Goal: Find contact information: Find contact information

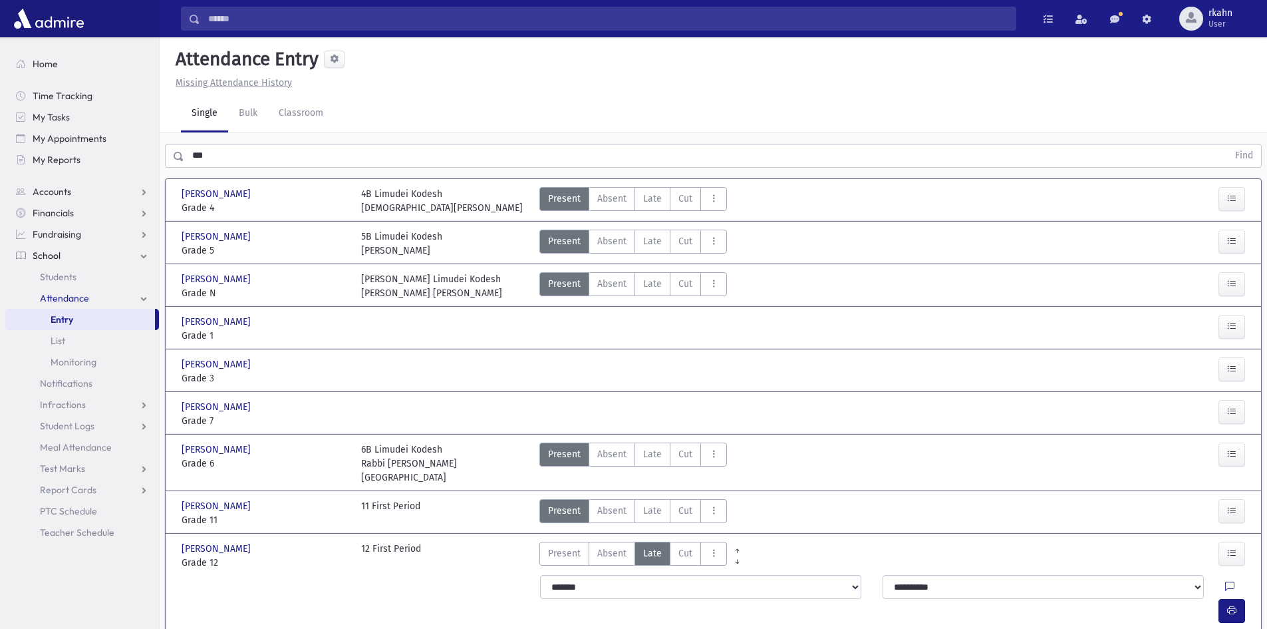
drag, startPoint x: 238, startPoint y: 142, endPoint x: 210, endPoint y: 154, distance: 30.7
click at [178, 149] on div "*** Find" at bounding box center [714, 153] width 1108 height 40
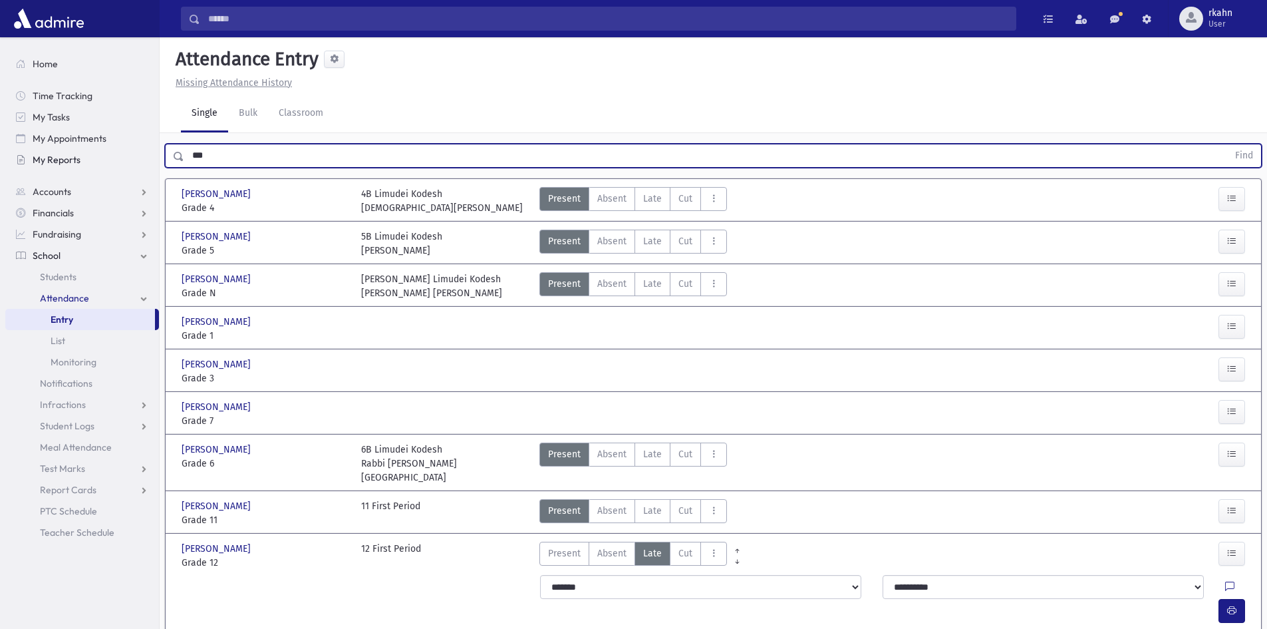
drag, startPoint x: 212, startPoint y: 156, endPoint x: 120, endPoint y: 152, distance: 91.9
click at [123, 154] on div "Search Results All Accounts" at bounding box center [633, 405] width 1267 height 810
click at [1228, 144] on button "Find" at bounding box center [1245, 155] width 34 height 23
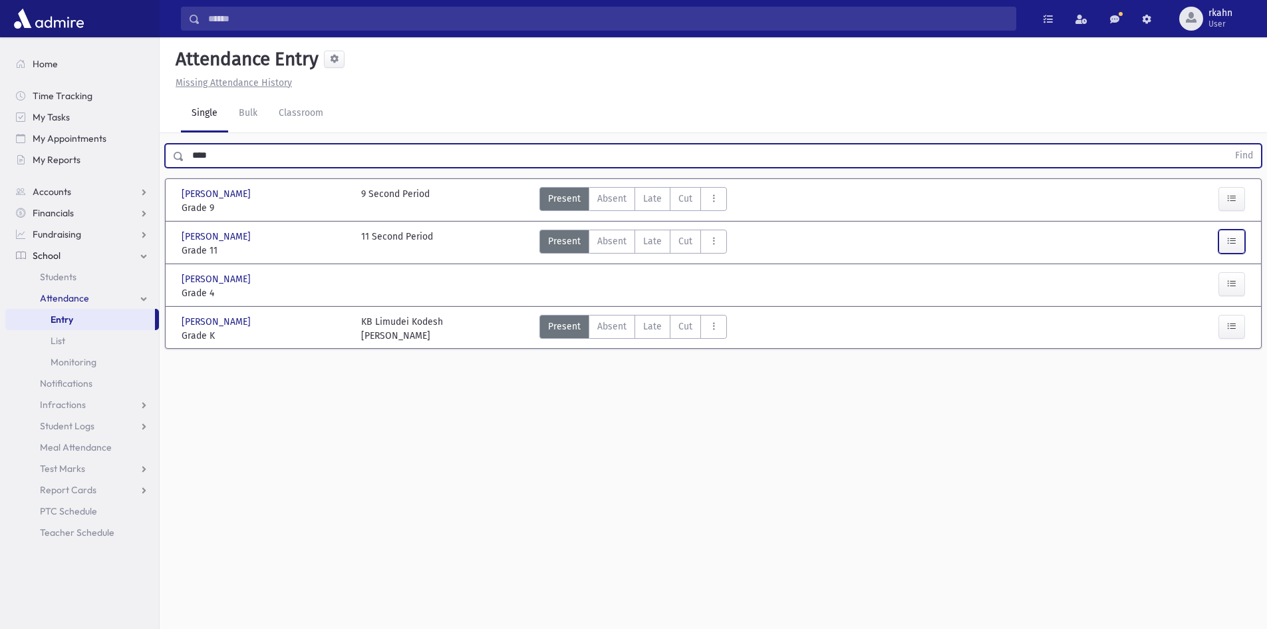
click at [1229, 240] on icon "button" at bounding box center [1232, 241] width 9 height 11
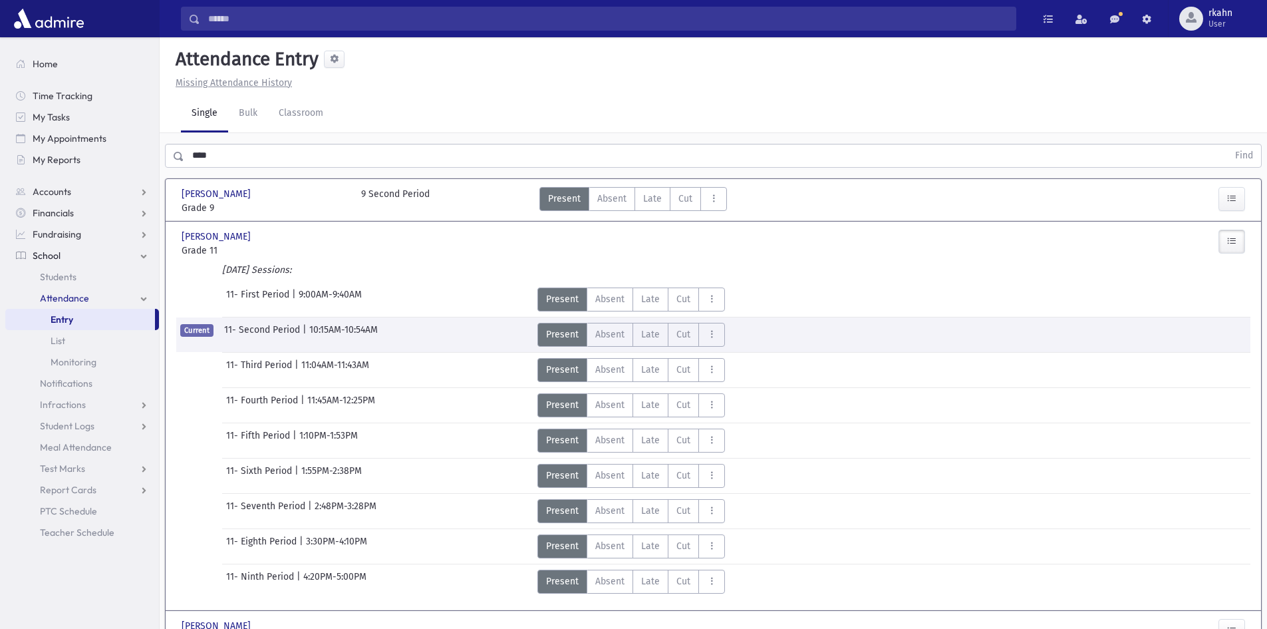
click at [238, 273] on icon "Today's Sessions:" at bounding box center [256, 269] width 69 height 11
click at [243, 81] on u "Missing Attendance History" at bounding box center [234, 82] width 116 height 11
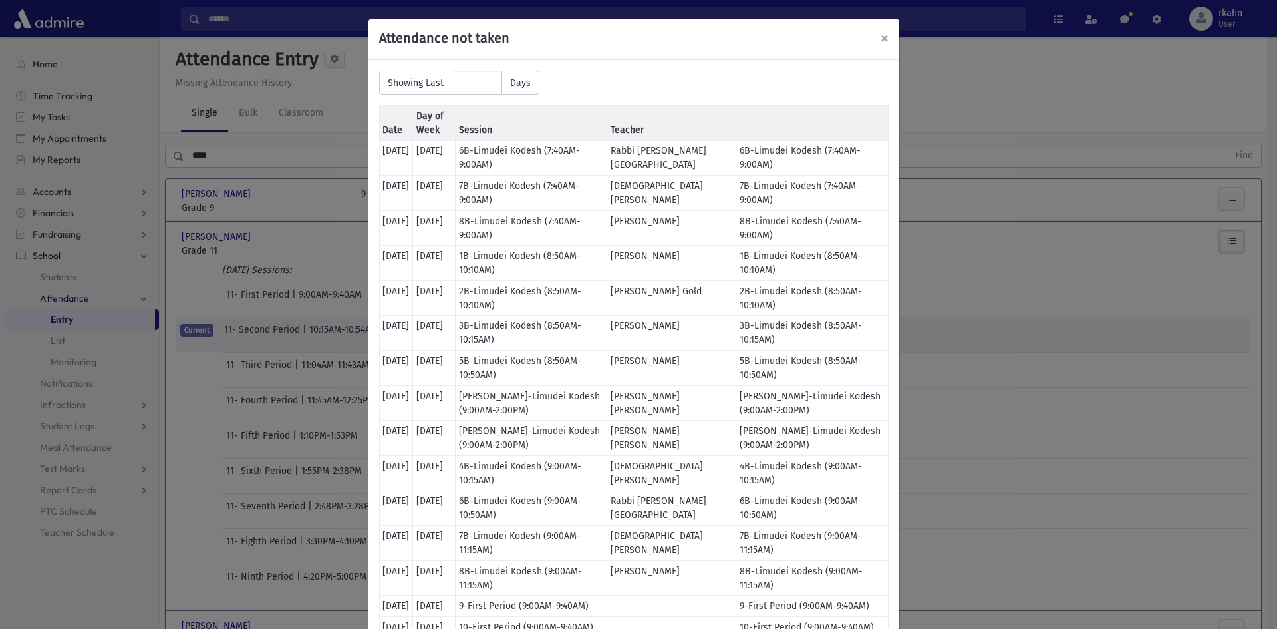
click at [881, 38] on span "×" at bounding box center [885, 38] width 8 height 19
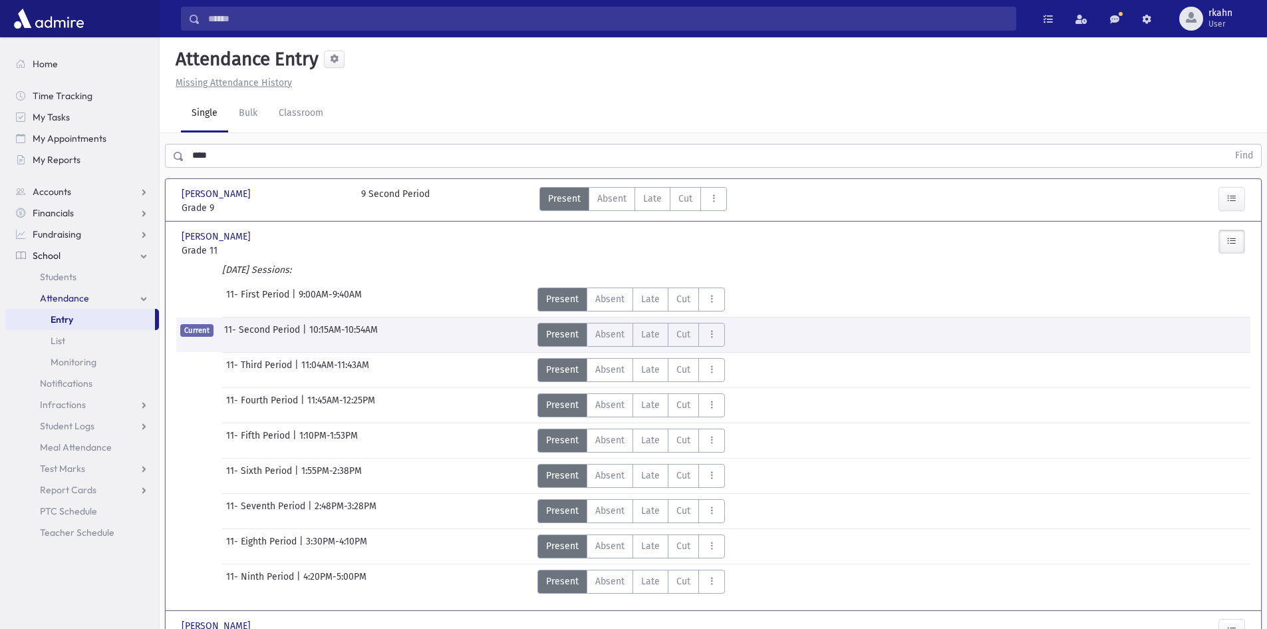
click at [170, 77] on link "Missing Attendance History" at bounding box center [231, 82] width 122 height 11
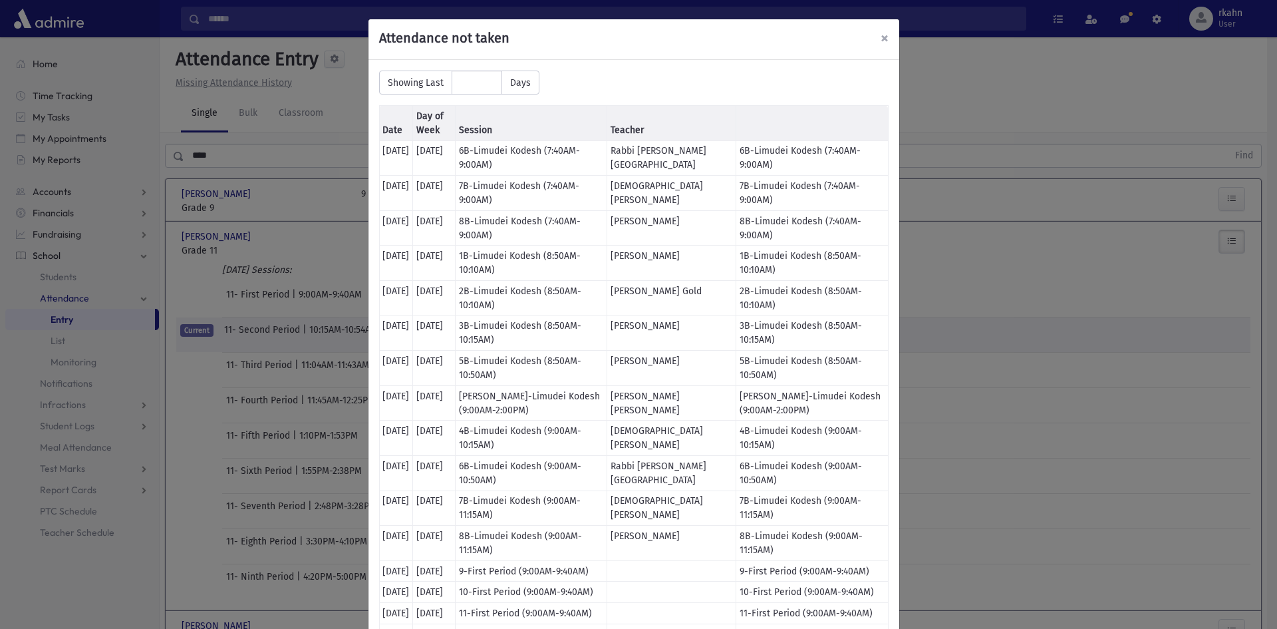
click at [883, 36] on div "× Attendance not taken" at bounding box center [634, 39] width 531 height 41
click at [872, 40] on h5 "Attendance not taken" at bounding box center [634, 38] width 510 height 16
click at [881, 42] on span "×" at bounding box center [885, 38] width 8 height 19
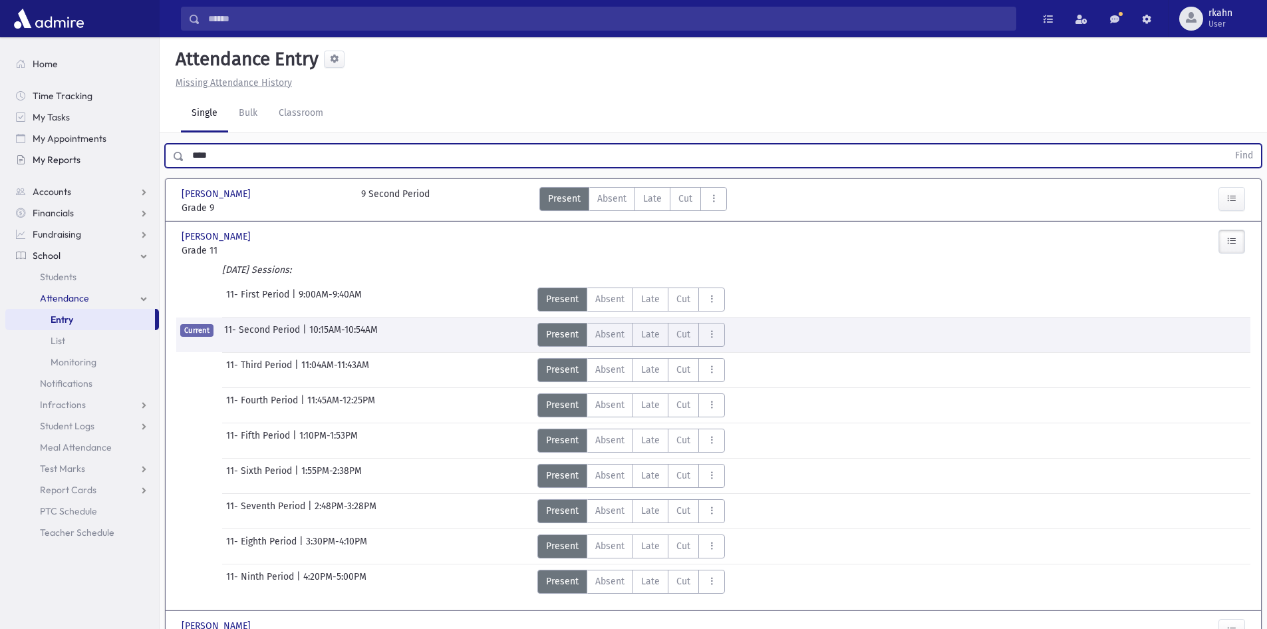
drag, startPoint x: 191, startPoint y: 160, endPoint x: 72, endPoint y: 158, distance: 119.1
click at [86, 161] on div "Search Results All Accounts" at bounding box center [633, 372] width 1267 height 744
click at [1228, 144] on button "Find" at bounding box center [1245, 155] width 34 height 23
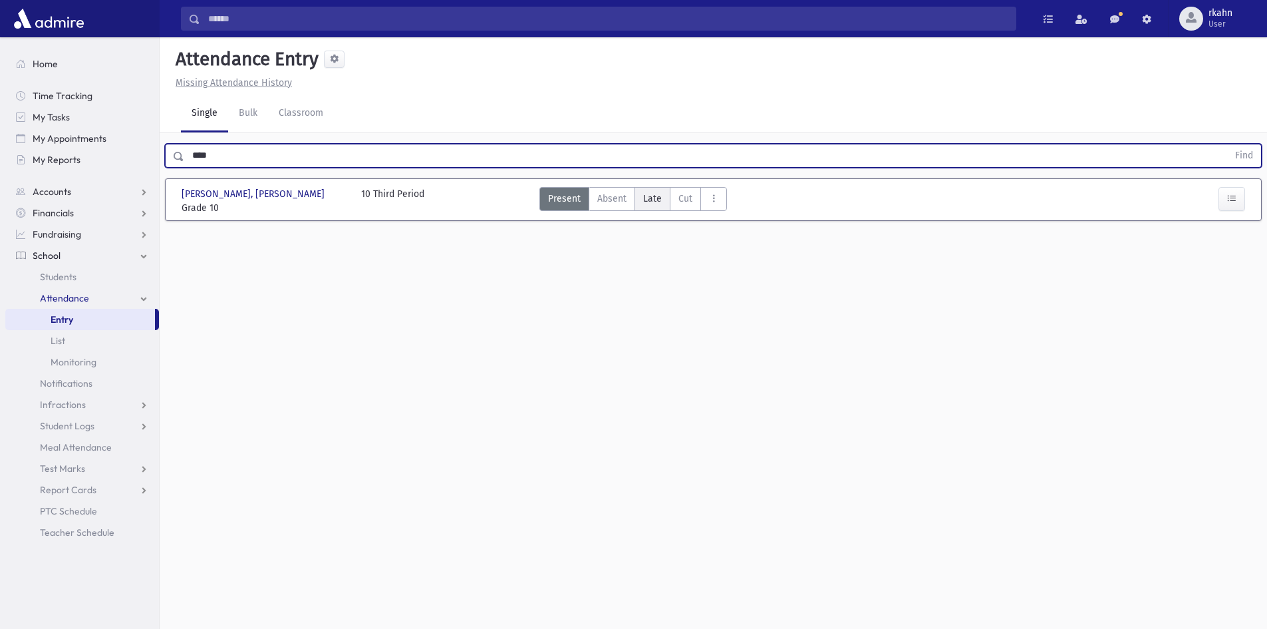
click at [657, 203] on span "Late" at bounding box center [652, 199] width 19 height 14
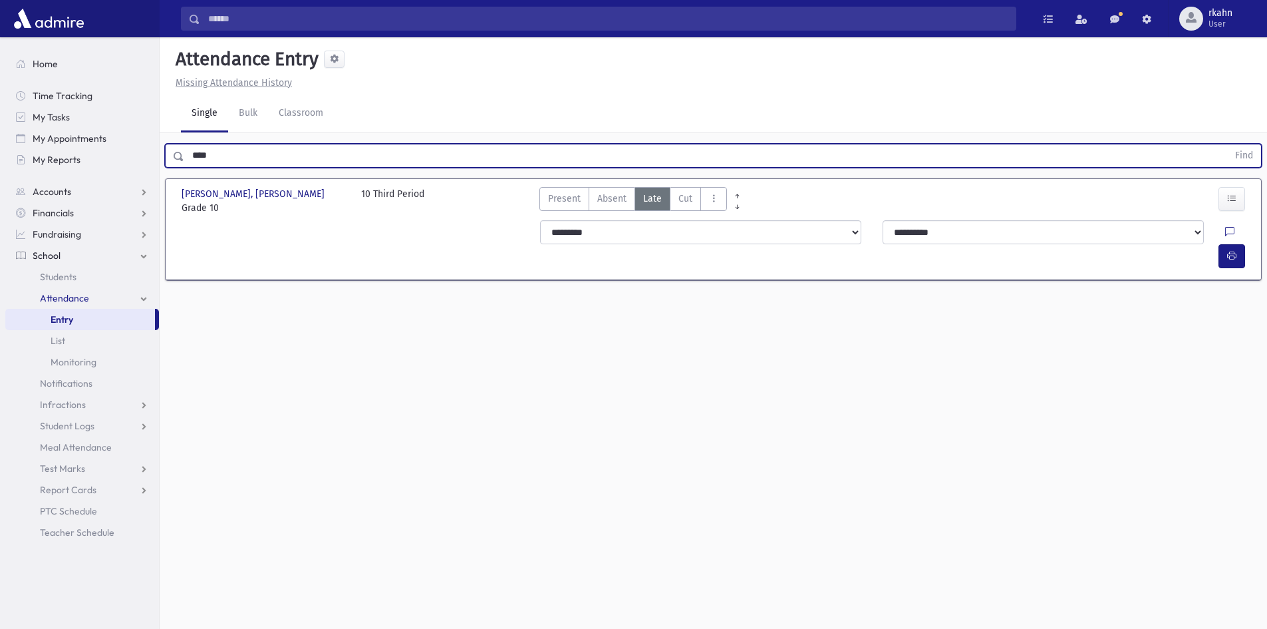
drag, startPoint x: 264, startPoint y: 154, endPoint x: 173, endPoint y: 158, distance: 91.2
click at [173, 158] on div "**** Find" at bounding box center [713, 156] width 1097 height 24
click at [1228, 144] on button "Find" at bounding box center [1245, 155] width 34 height 23
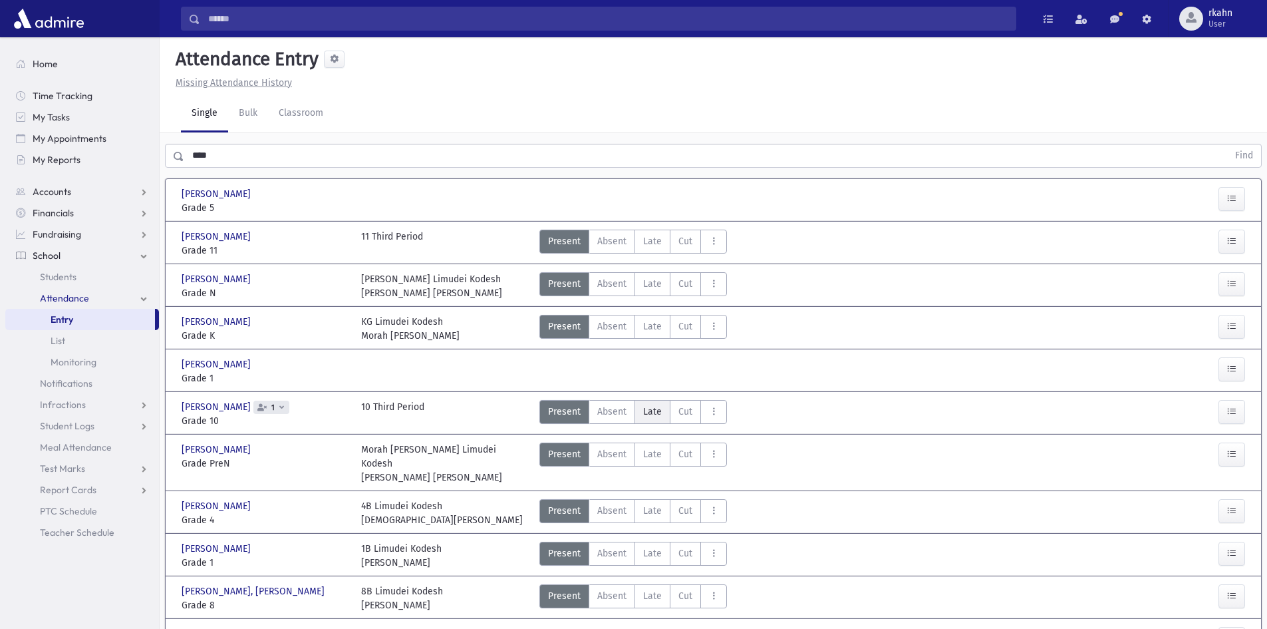
click at [647, 413] on span "Late" at bounding box center [652, 412] width 19 height 14
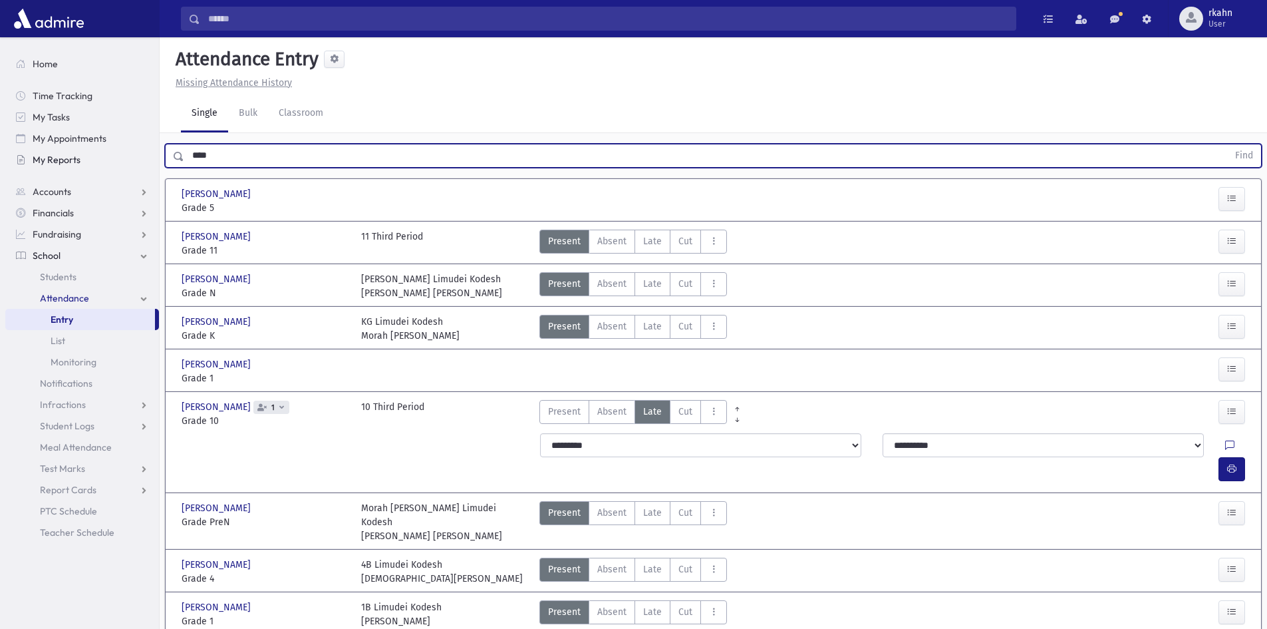
drag, startPoint x: 237, startPoint y: 164, endPoint x: 65, endPoint y: 160, distance: 171.7
click at [65, 160] on div "Search Results All Accounts" at bounding box center [633, 490] width 1267 height 981
click at [1228, 144] on button "Find" at bounding box center [1245, 155] width 34 height 23
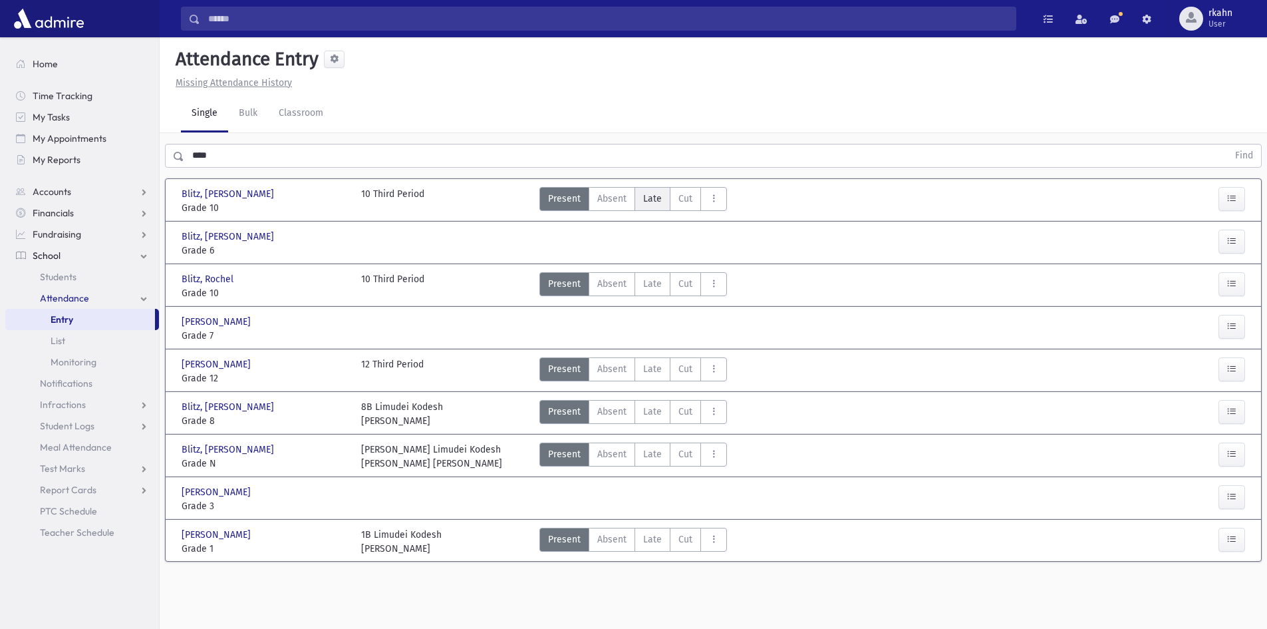
click at [659, 208] on label "Late L" at bounding box center [653, 199] width 36 height 24
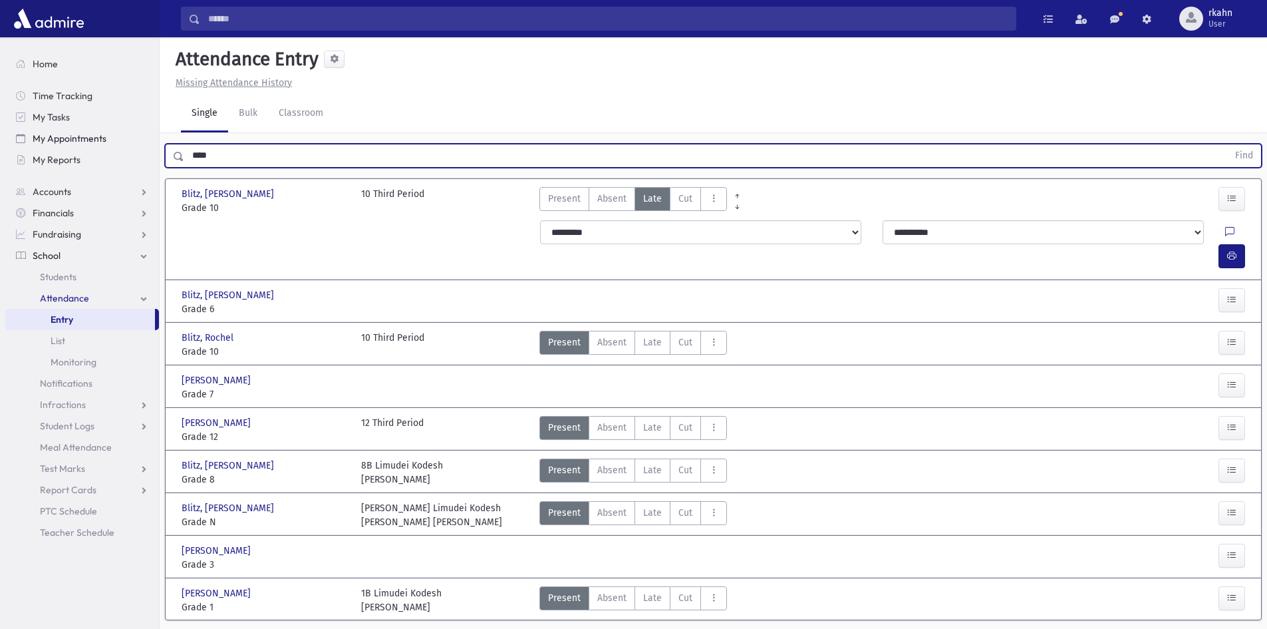
drag, startPoint x: 226, startPoint y: 156, endPoint x: 37, endPoint y: 144, distance: 188.7
click at [63, 158] on div "Search Results All Accounts" at bounding box center [633, 334] width 1267 height 669
type input "*"
click at [1228, 144] on button "Find" at bounding box center [1245, 155] width 34 height 23
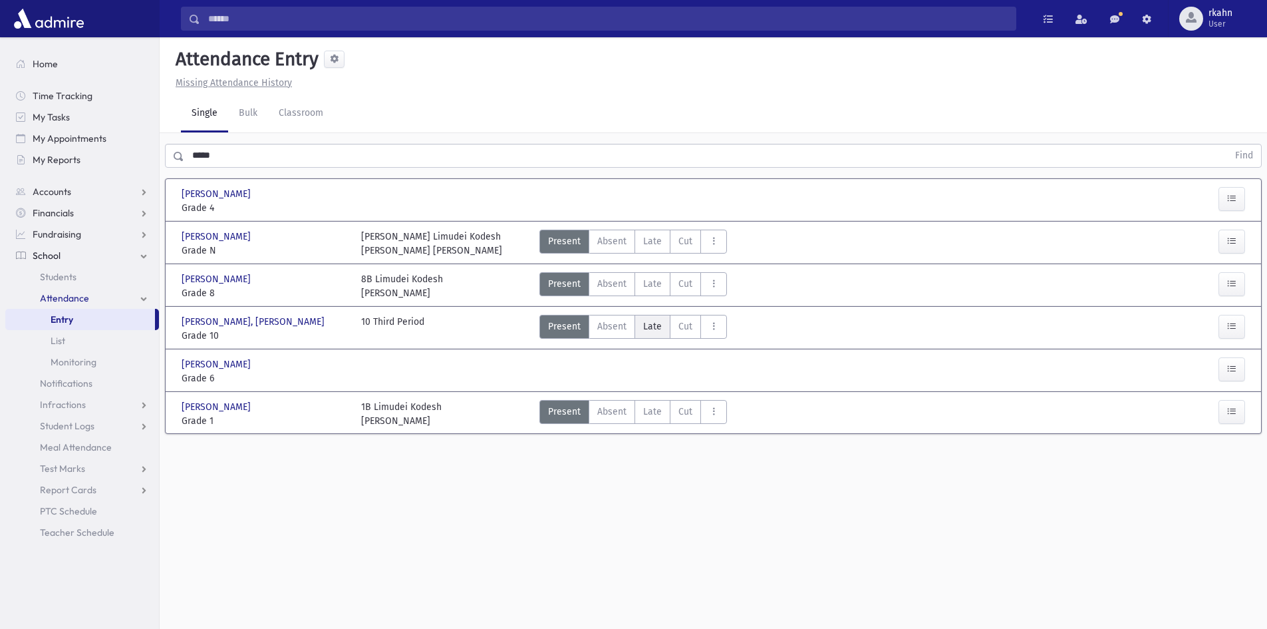
click at [649, 331] on span "Late" at bounding box center [652, 326] width 19 height 14
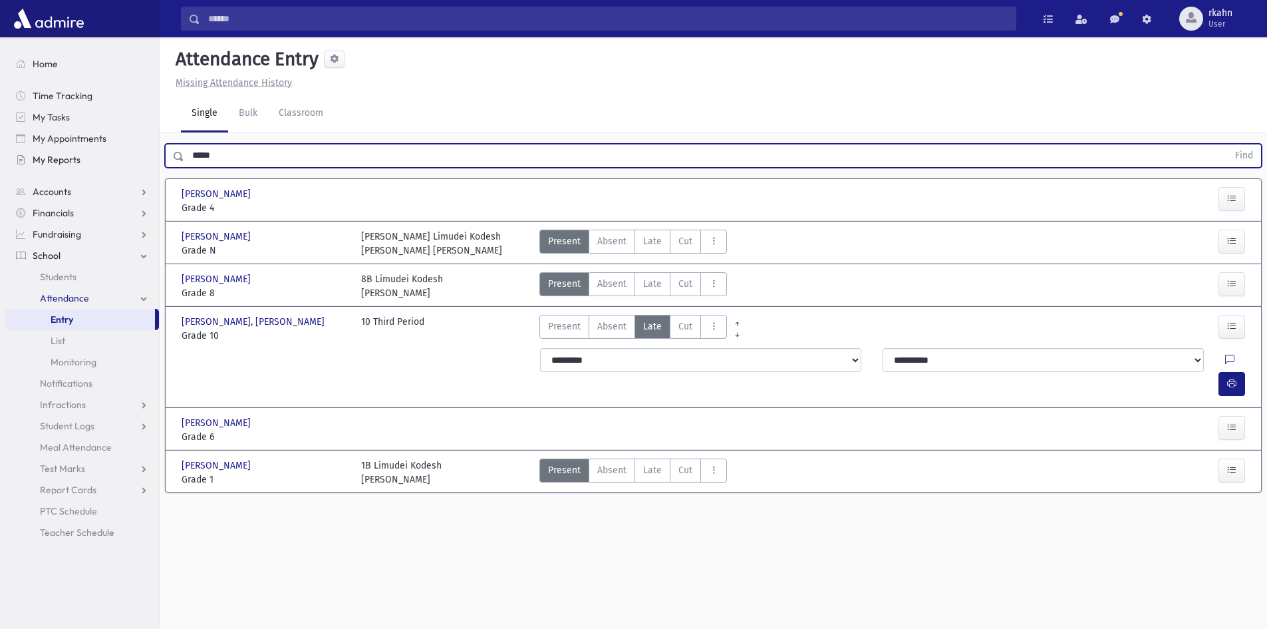
drag, startPoint x: 515, startPoint y: 156, endPoint x: 26, endPoint y: 158, distance: 489.0
click at [26, 158] on div "Search Results All Accounts" at bounding box center [633, 329] width 1267 height 659
type input "****"
click at [1228, 144] on button "Find" at bounding box center [1245, 155] width 34 height 23
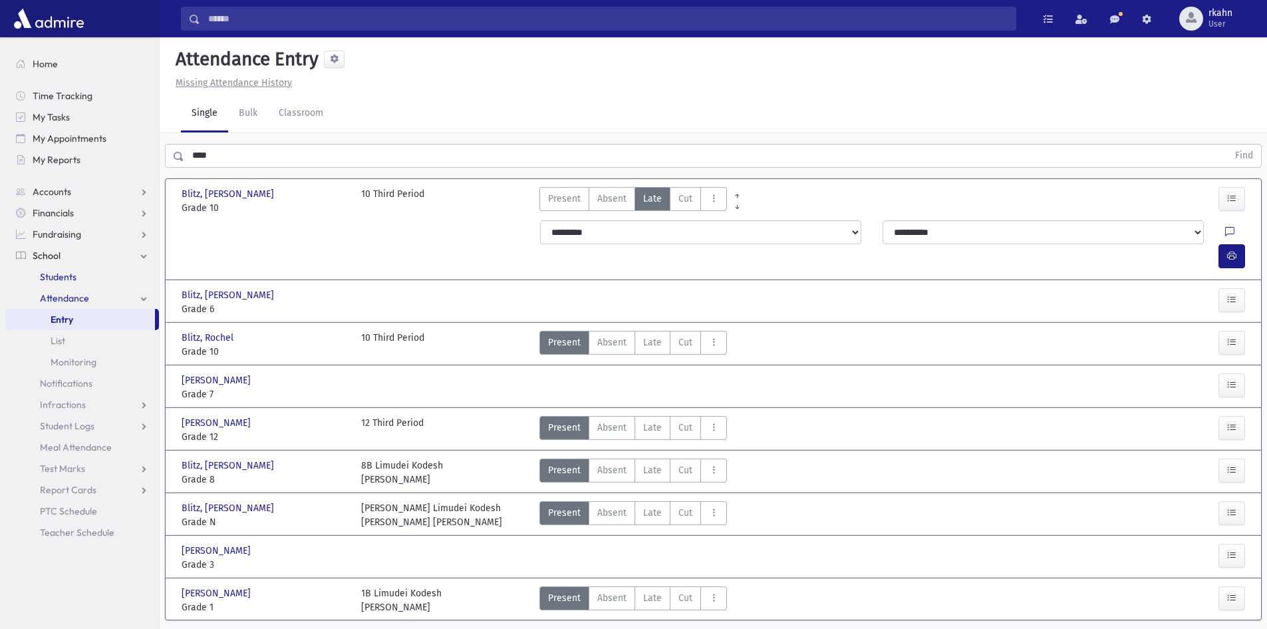
click at [60, 276] on span "Students" at bounding box center [58, 277] width 37 height 12
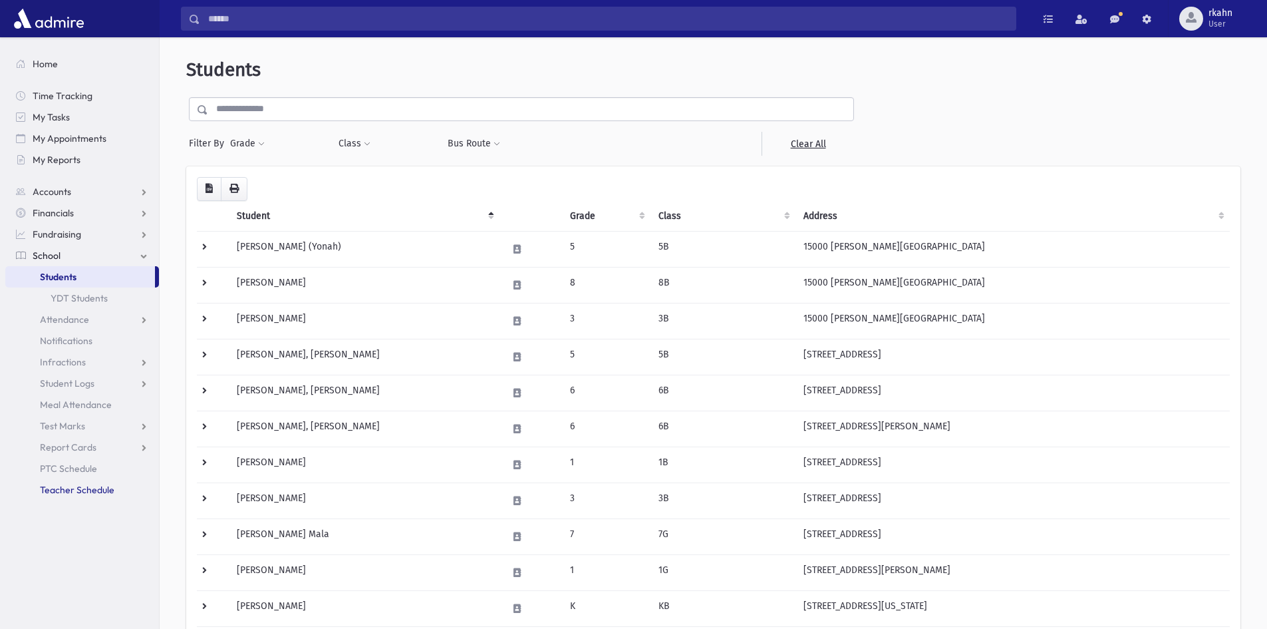
click at [75, 498] on link "Teacher Schedule" at bounding box center [82, 489] width 154 height 21
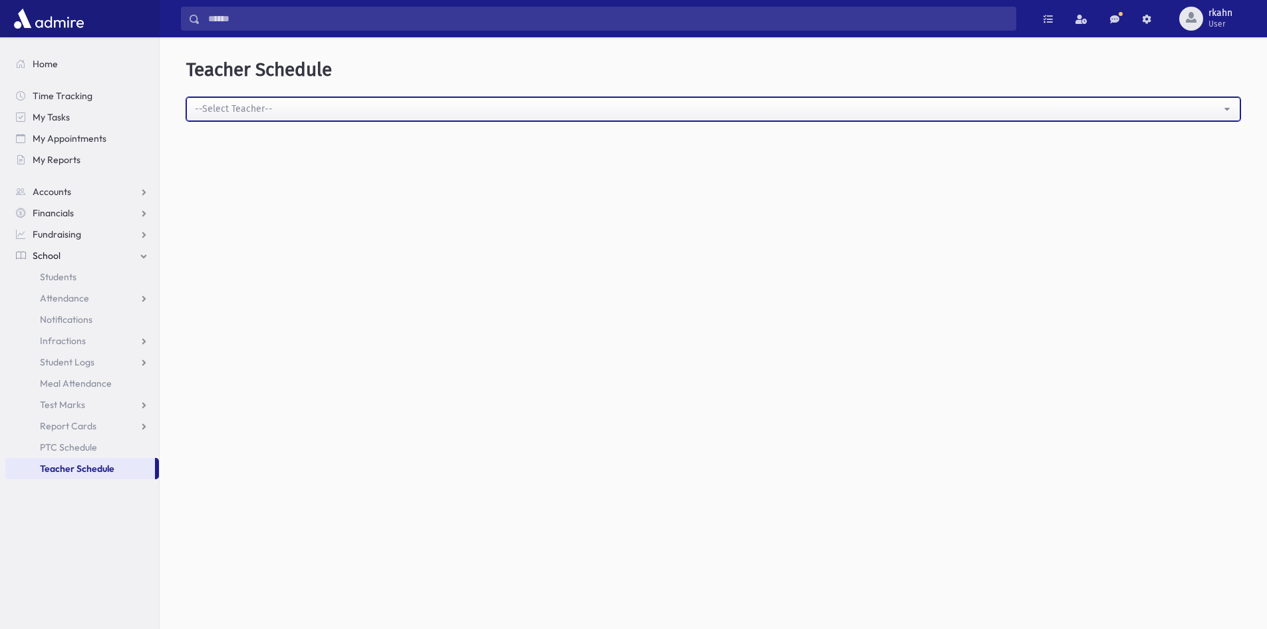
click at [261, 102] on div "--Select Teacher--" at bounding box center [708, 109] width 1027 height 14
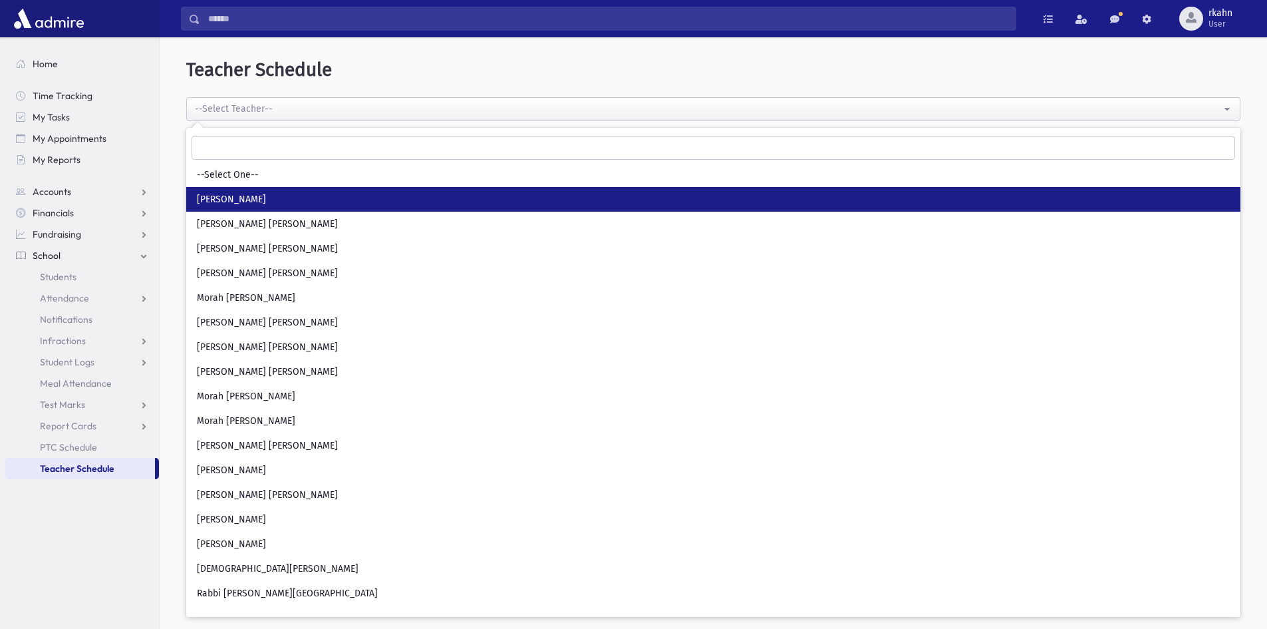
click at [265, 204] on link "Miss Shevi Kahn" at bounding box center [713, 199] width 1055 height 25
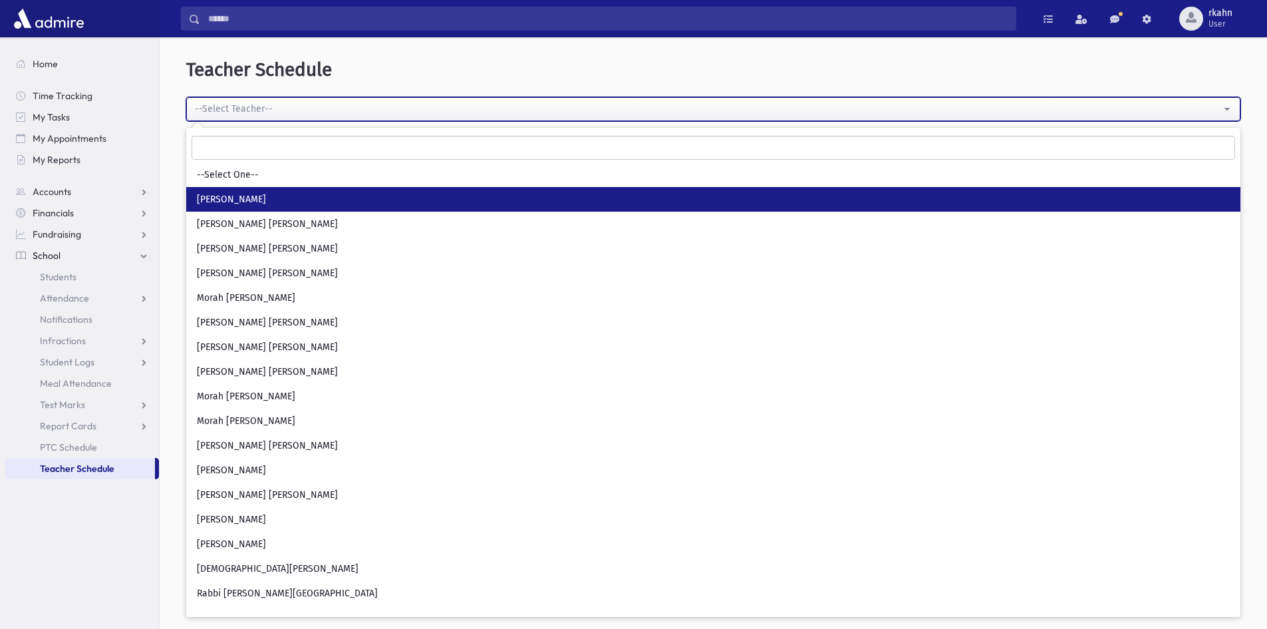
select select "**"
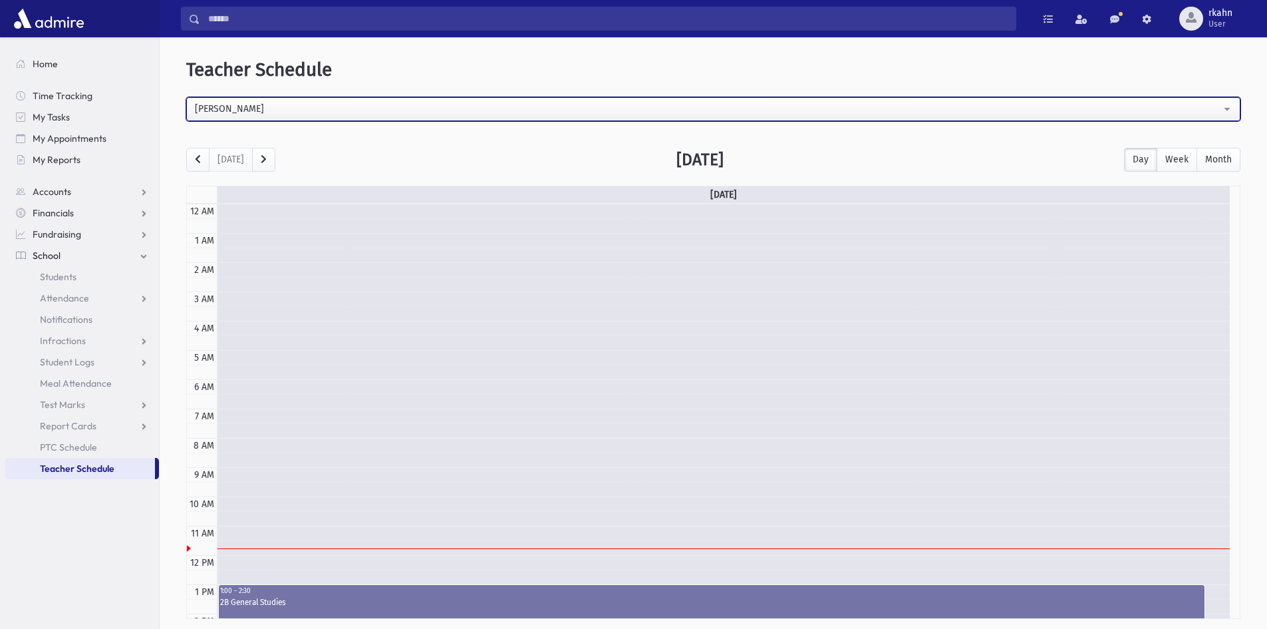
scroll to position [176, 0]
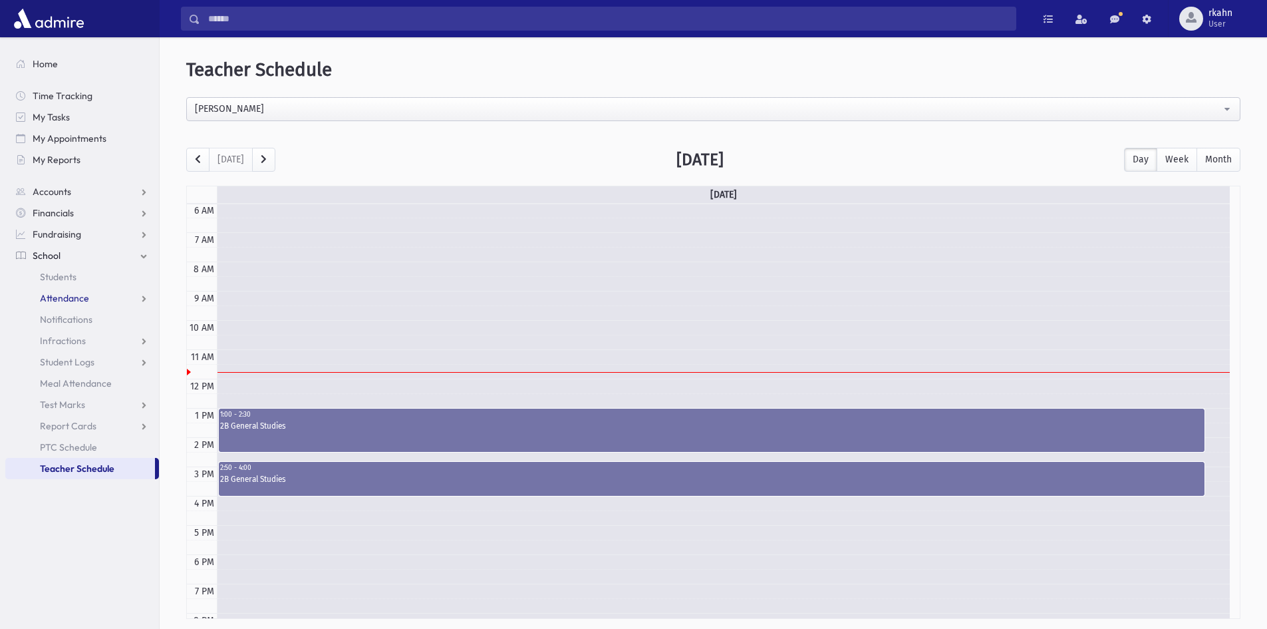
click at [54, 294] on span "Attendance" at bounding box center [64, 298] width 49 height 12
click at [57, 271] on span "Students" at bounding box center [58, 277] width 37 height 12
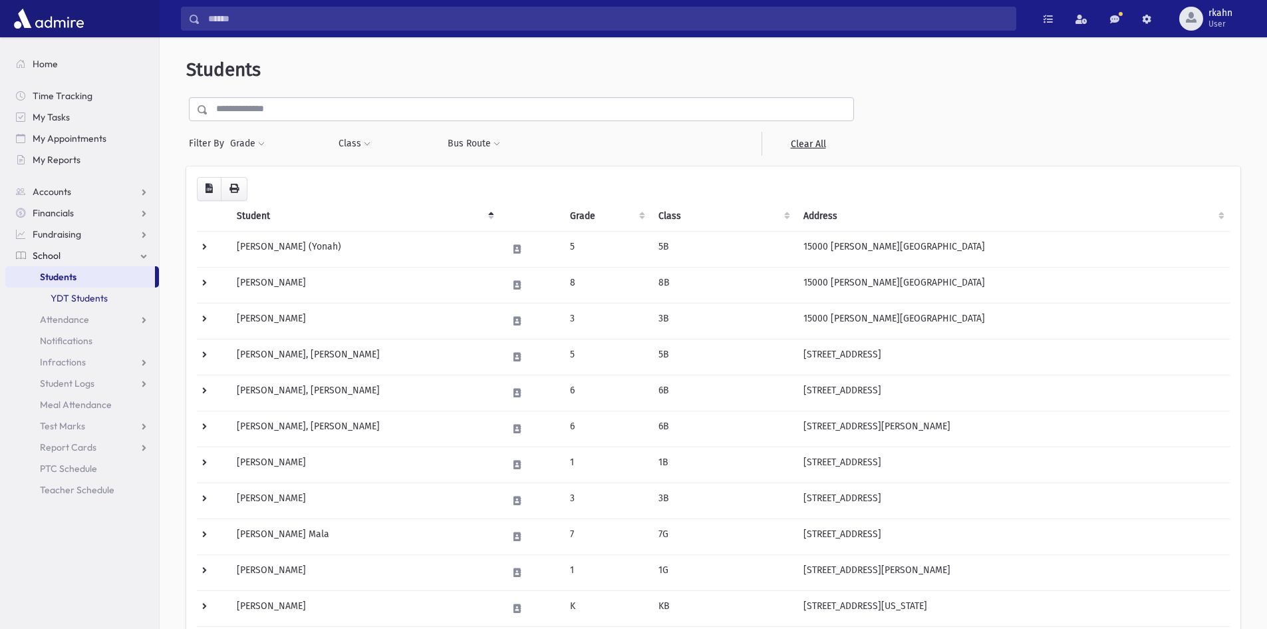
click at [102, 295] on link "YDT Students" at bounding box center [82, 297] width 154 height 21
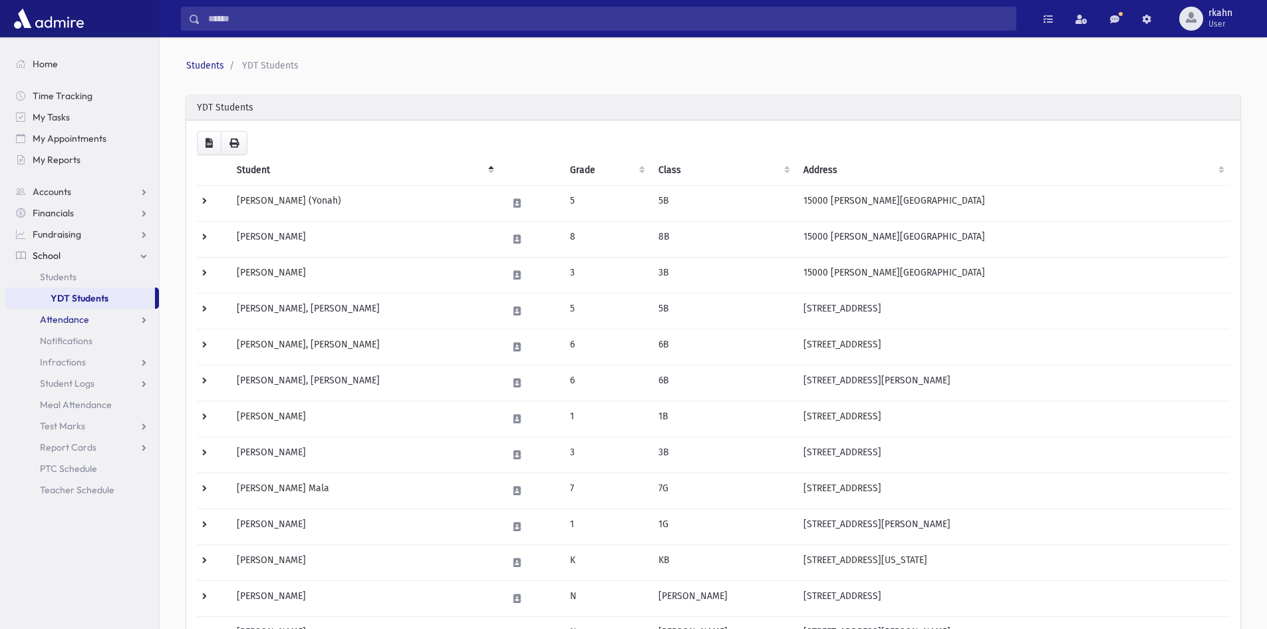
click at [73, 322] on span "Attendance" at bounding box center [64, 319] width 49 height 12
click at [101, 304] on link "YDT Students" at bounding box center [80, 297] width 150 height 21
click at [65, 284] on link "Students" at bounding box center [82, 276] width 154 height 21
click at [57, 273] on span "Students" at bounding box center [58, 277] width 37 height 12
click at [95, 305] on link "YDT Students" at bounding box center [80, 297] width 150 height 21
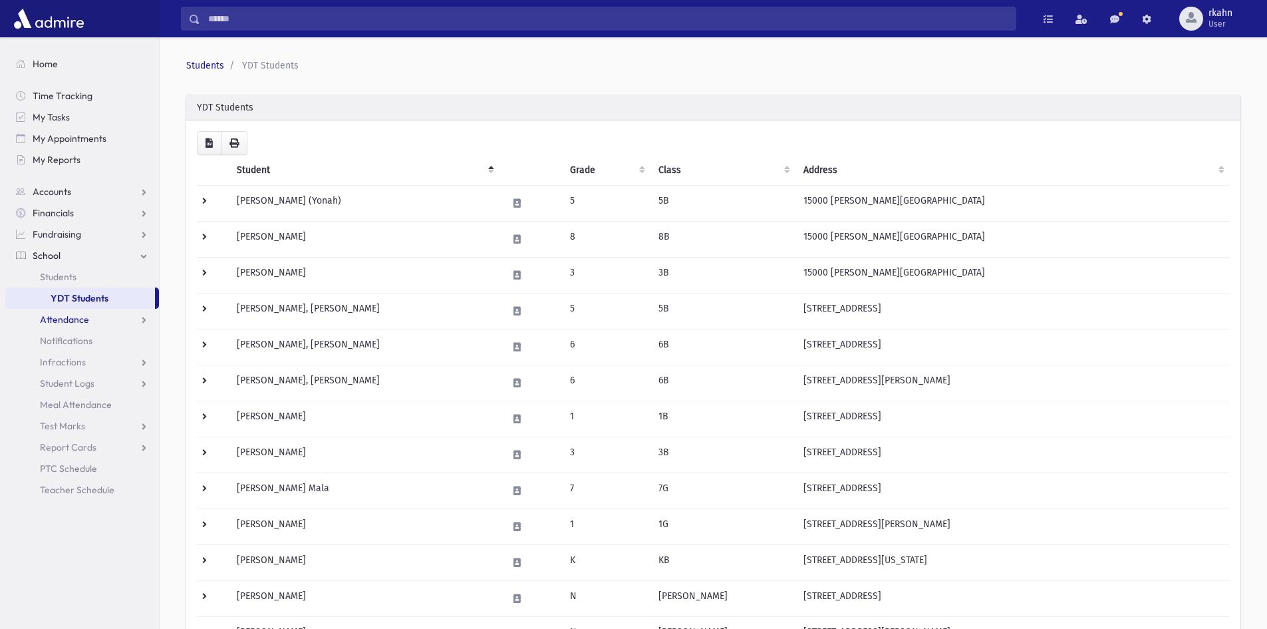
click at [96, 317] on link "Attendance" at bounding box center [82, 319] width 154 height 21
click at [74, 341] on link "Entry" at bounding box center [82, 340] width 154 height 21
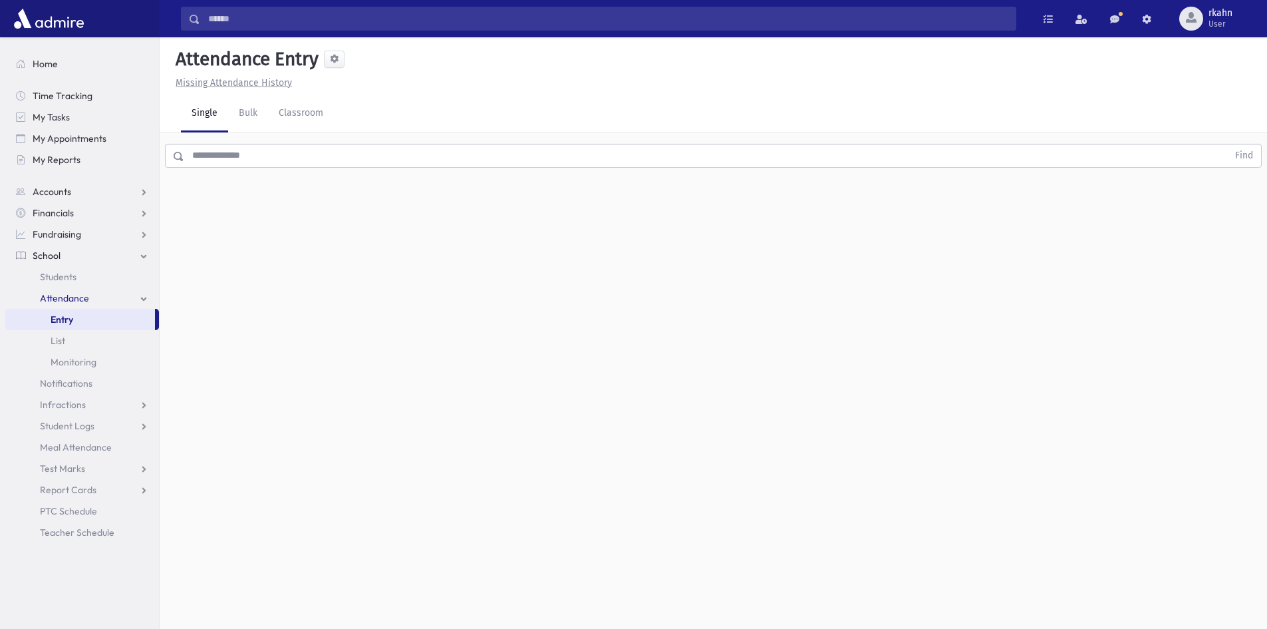
click at [288, 162] on input "text" at bounding box center [706, 156] width 1044 height 24
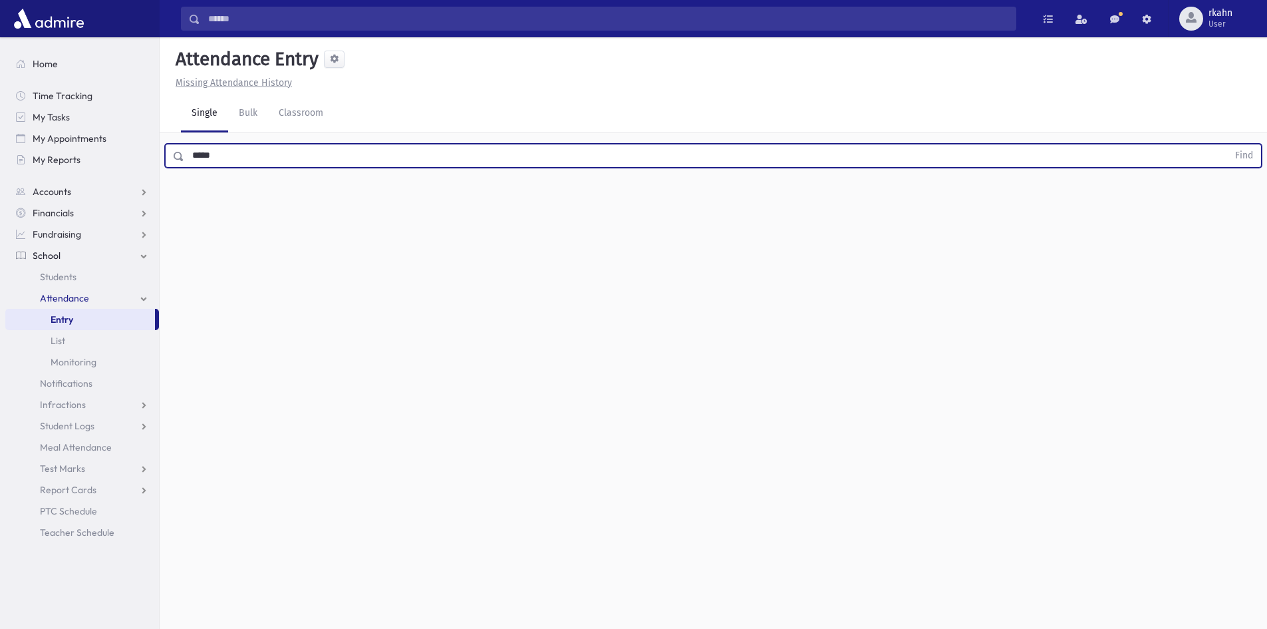
type input "*****"
click at [1228, 144] on button "Find" at bounding box center [1245, 155] width 34 height 23
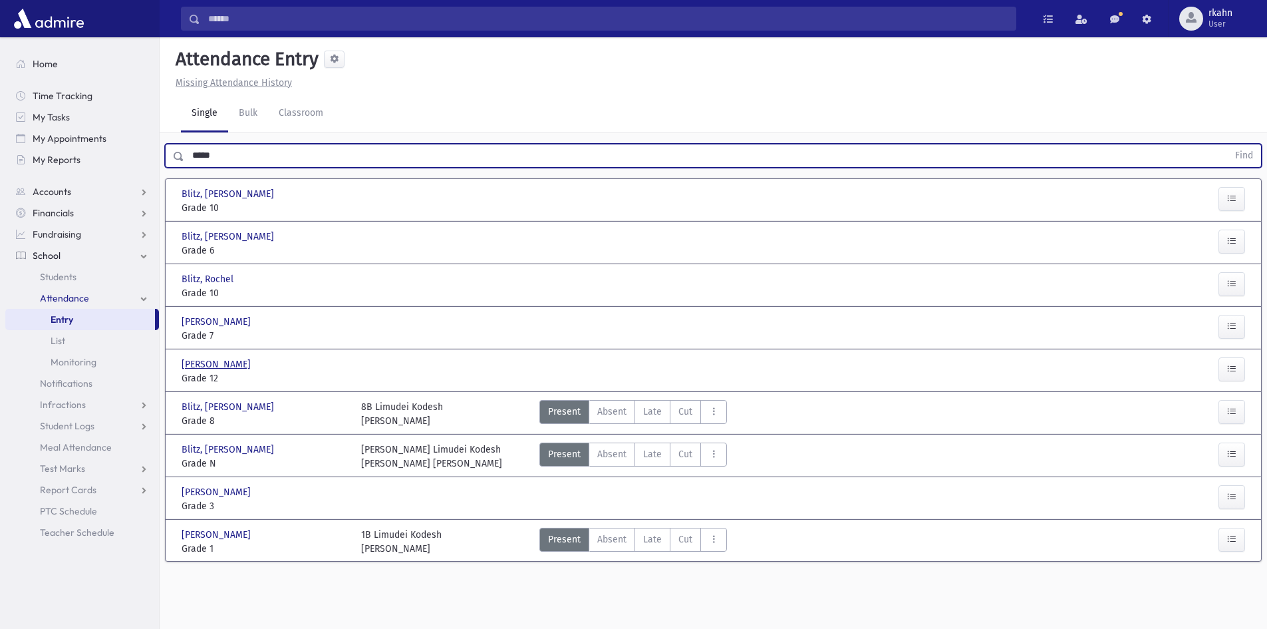
click at [240, 363] on span "Blitz, Sara Leah" at bounding box center [218, 364] width 72 height 14
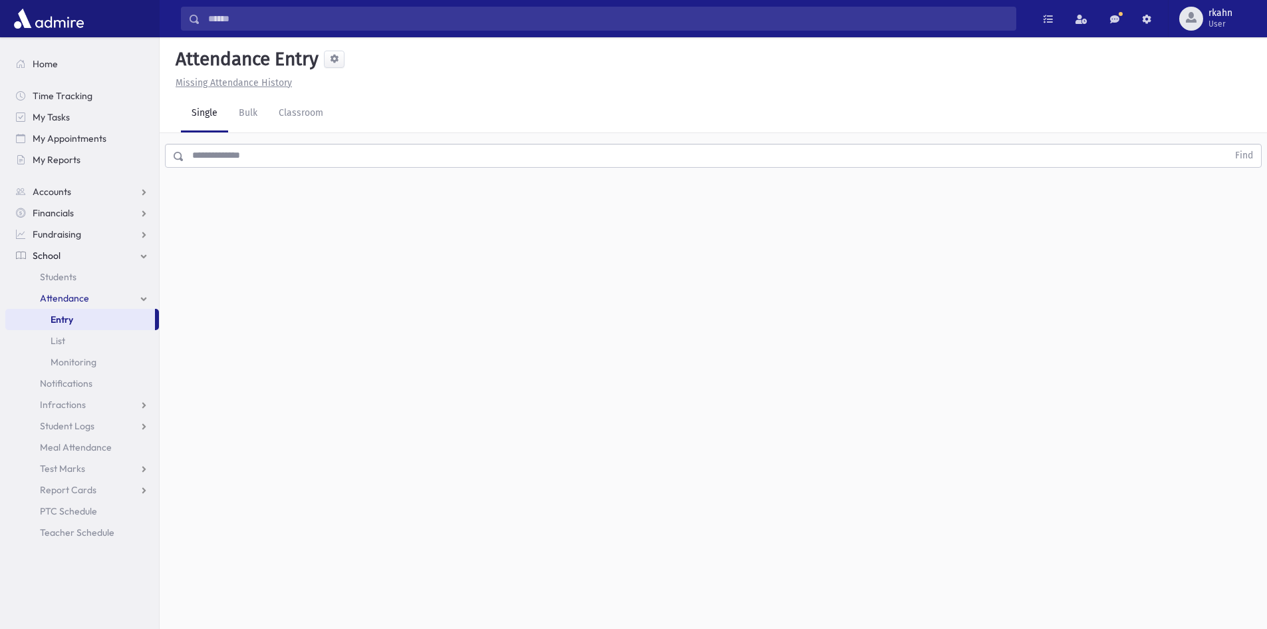
click at [257, 160] on input "text" at bounding box center [706, 156] width 1044 height 24
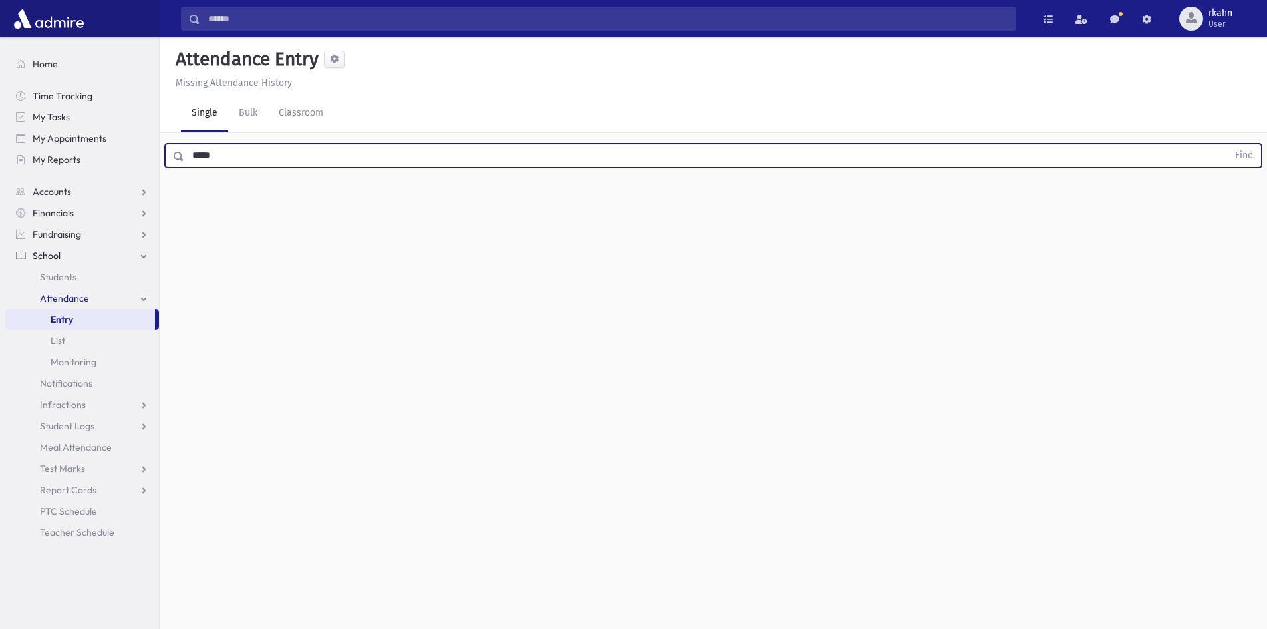
type input "*****"
click at [1228, 144] on button "Find" at bounding box center [1245, 155] width 34 height 23
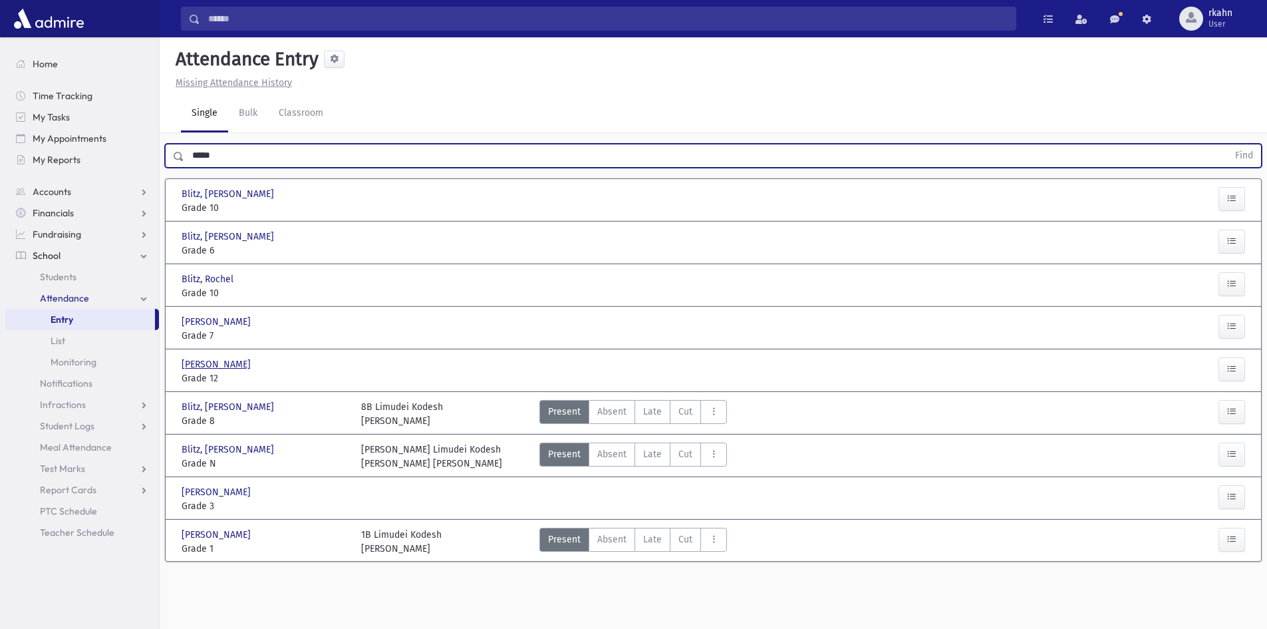
click at [223, 363] on span "Blitz, Sara Leah" at bounding box center [218, 364] width 72 height 14
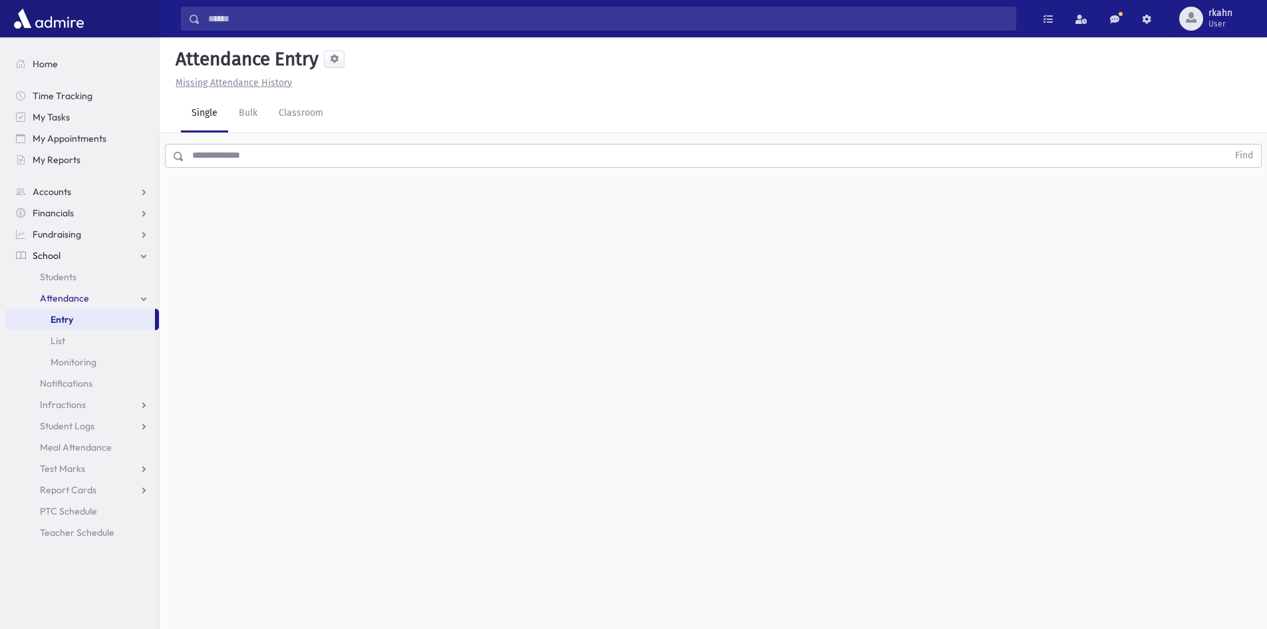
click at [246, 155] on input "text" at bounding box center [706, 156] width 1044 height 24
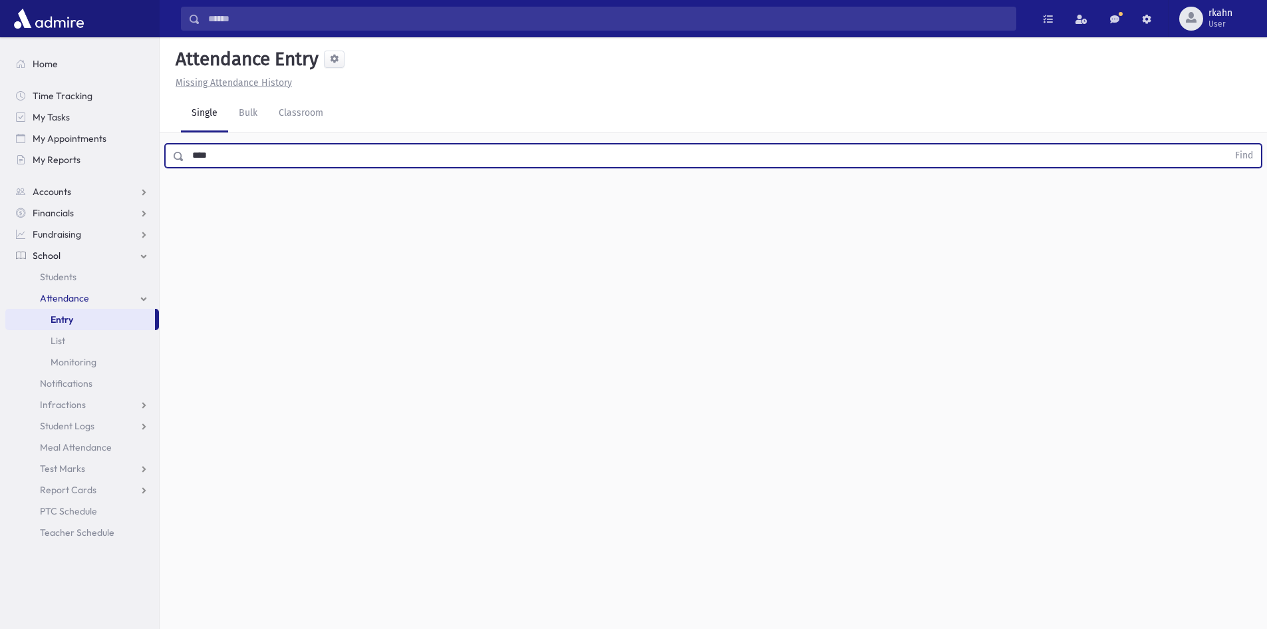
click at [1228, 144] on button "Find" at bounding box center [1245, 155] width 34 height 23
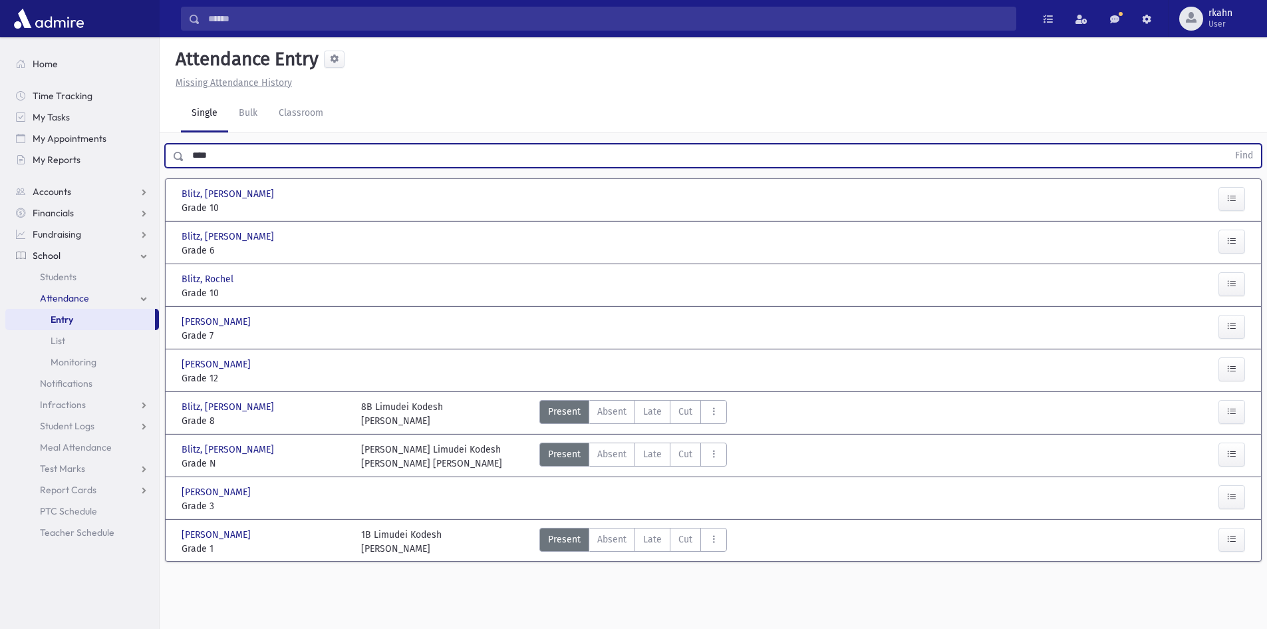
click at [63, 253] on link "School" at bounding box center [82, 255] width 154 height 21
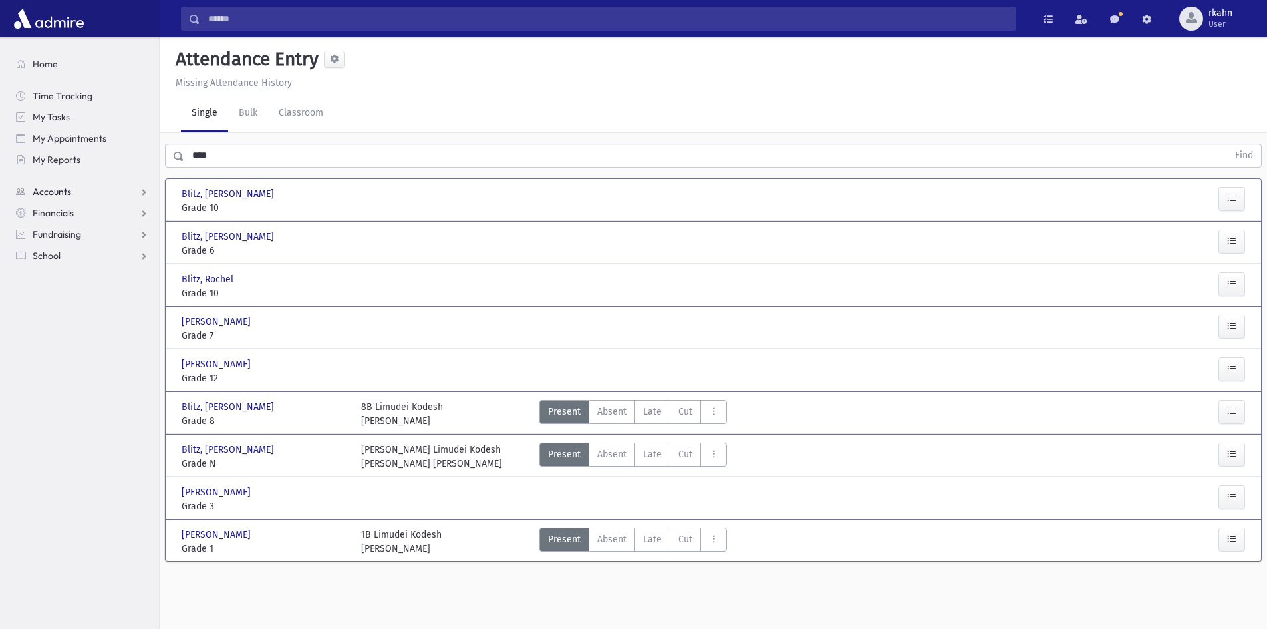
click at [55, 196] on span "Accounts" at bounding box center [52, 192] width 39 height 12
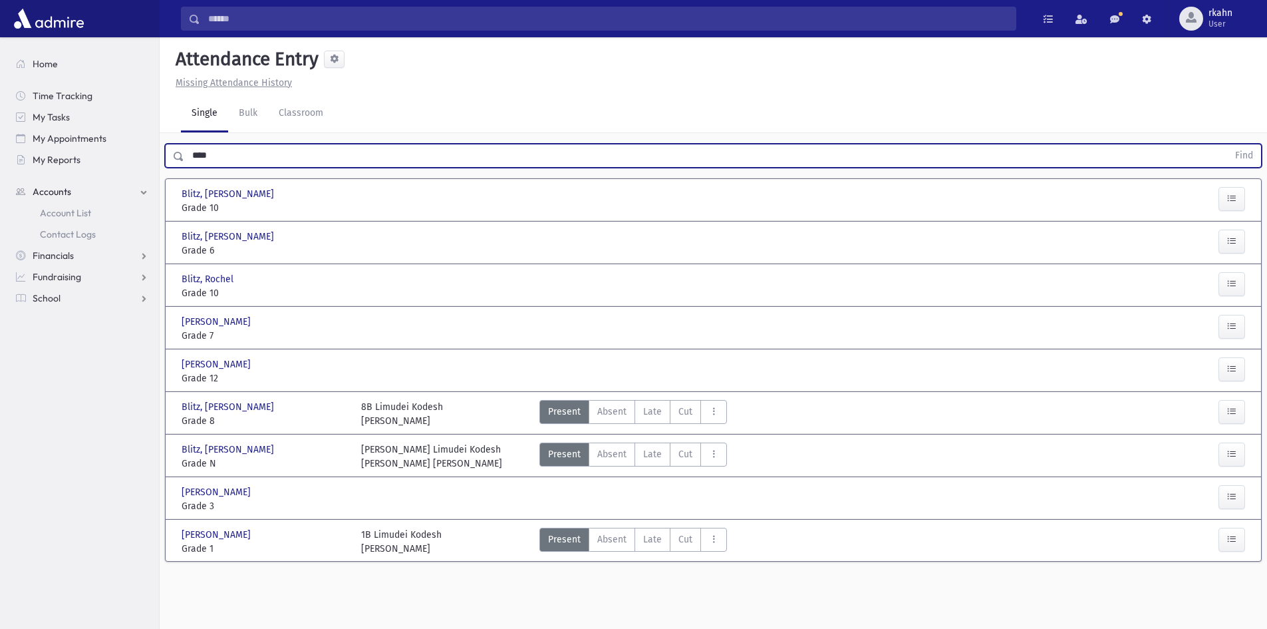
click at [309, 158] on input "****" at bounding box center [706, 156] width 1044 height 24
drag, startPoint x: 309, startPoint y: 158, endPoint x: 108, endPoint y: 164, distance: 201.0
click at [108, 164] on div "Search Results All Accounts" at bounding box center [633, 329] width 1267 height 659
click at [1228, 144] on button "Find" at bounding box center [1245, 155] width 34 height 23
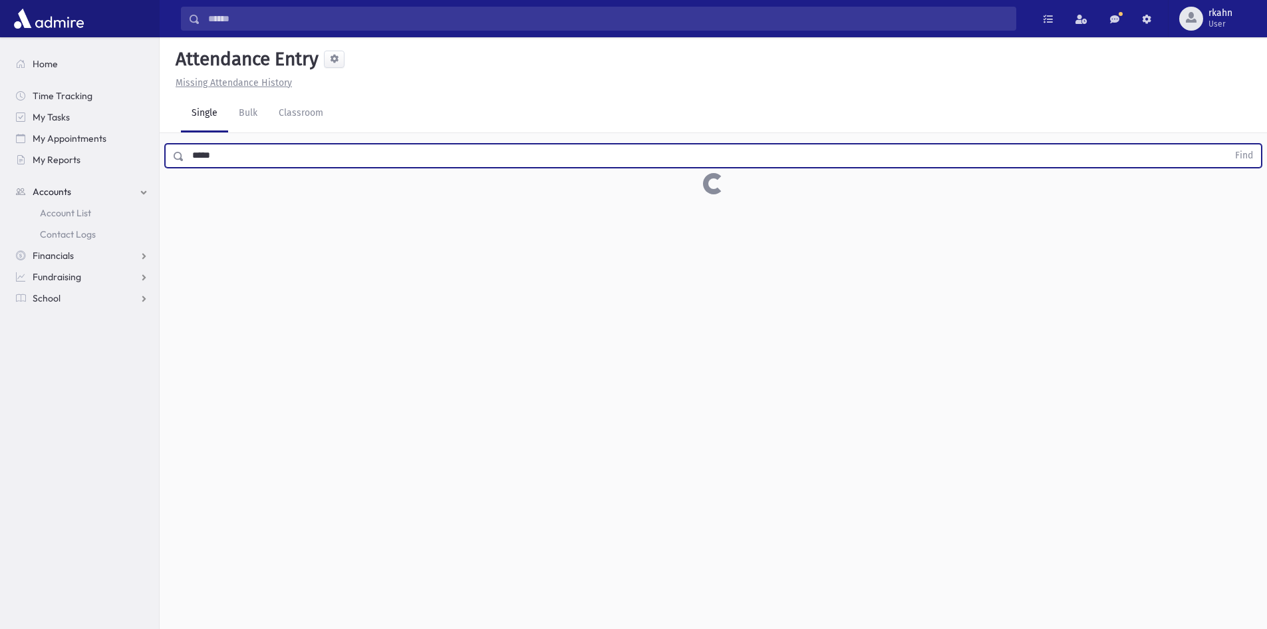
type input "*****"
click at [1228, 144] on button "Find" at bounding box center [1245, 155] width 34 height 23
click at [271, 160] on input "*****" at bounding box center [706, 156] width 1044 height 24
click at [1228, 144] on button "Find" at bounding box center [1245, 155] width 34 height 23
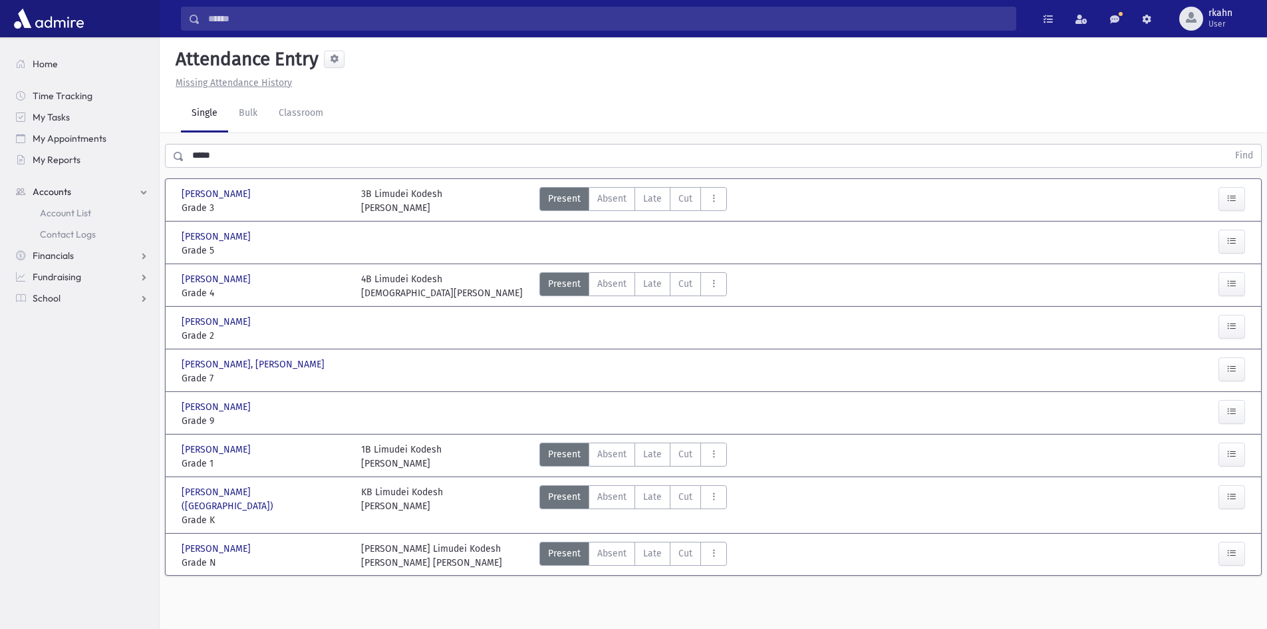
click at [47, 191] on span "Accounts" at bounding box center [52, 192] width 39 height 12
click at [62, 196] on span "Accounts" at bounding box center [52, 192] width 39 height 12
click at [67, 212] on span "Account List" at bounding box center [65, 213] width 51 height 12
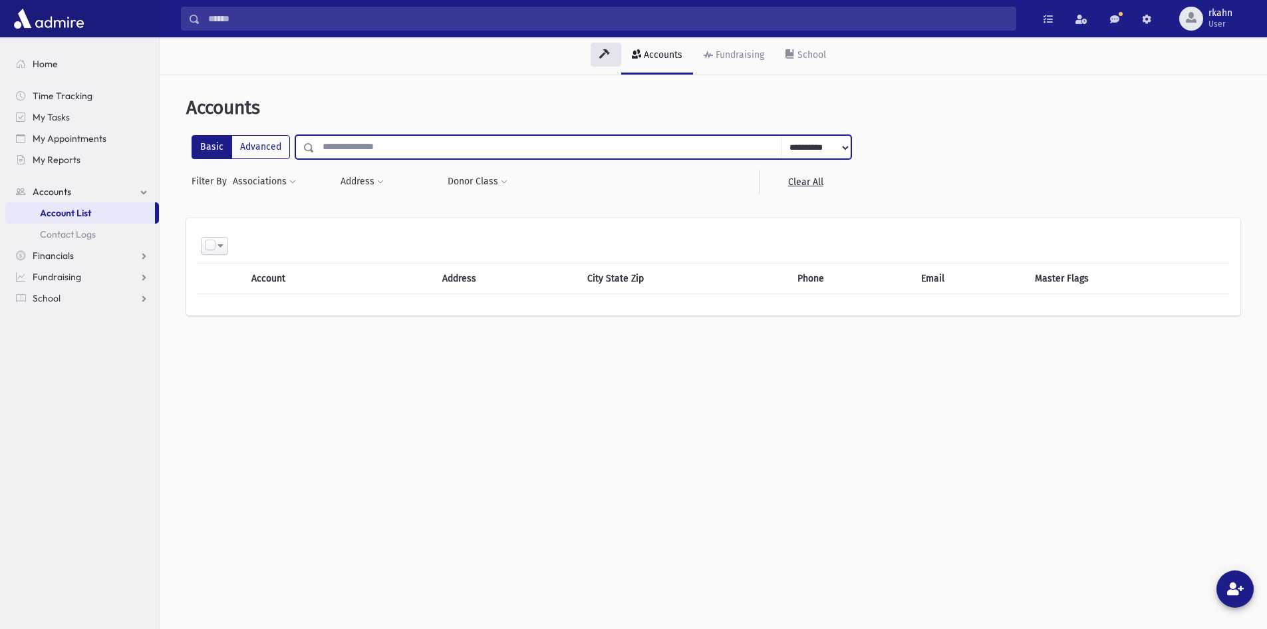
click at [369, 148] on input "text" at bounding box center [548, 147] width 467 height 24
type input "****"
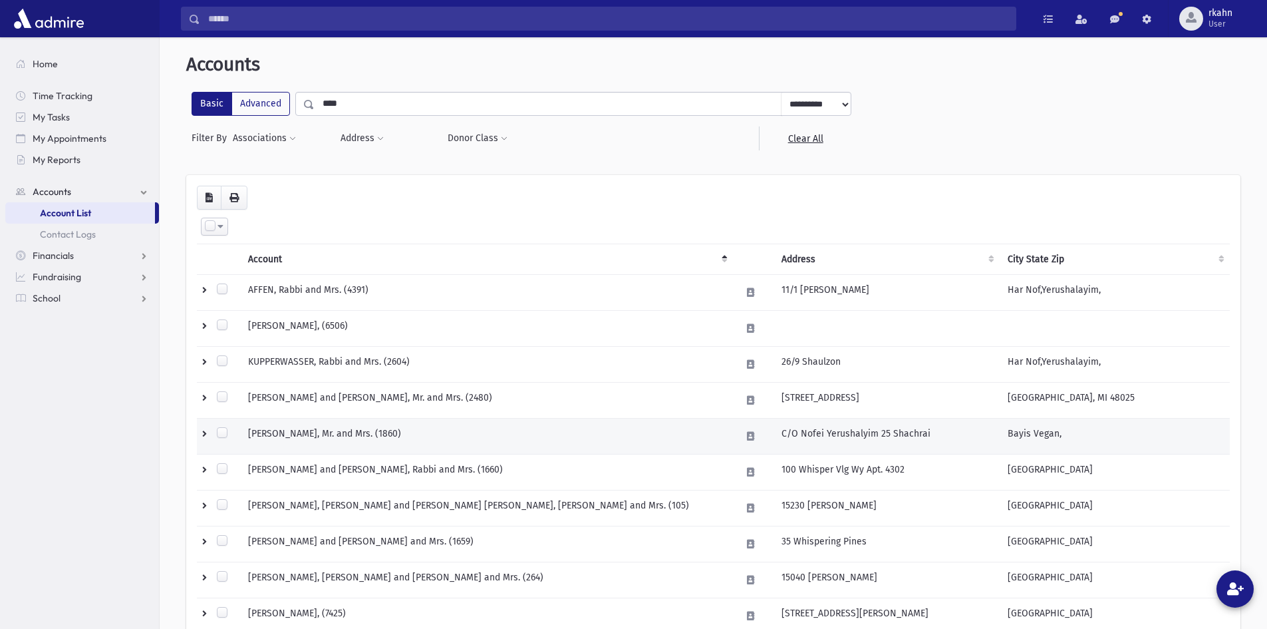
scroll to position [67, 0]
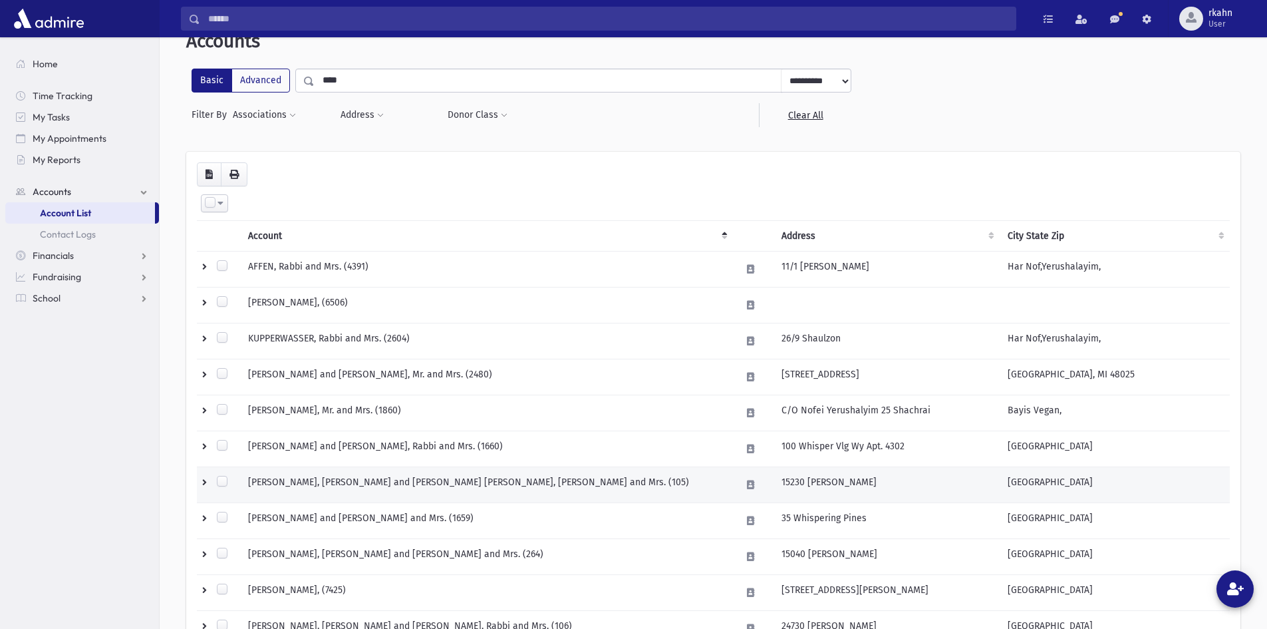
click at [475, 486] on td "[PERSON_NAME], [PERSON_NAME] and [PERSON_NAME] [PERSON_NAME], [PERSON_NAME] and…" at bounding box center [486, 485] width 493 height 36
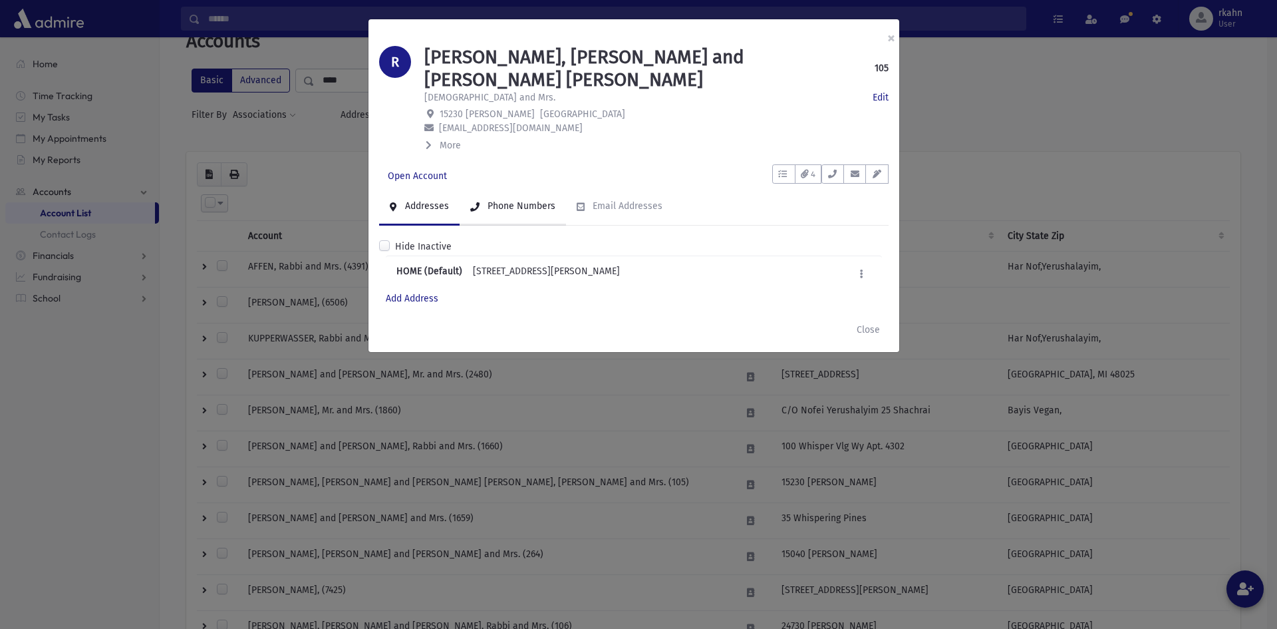
click at [505, 200] on div "Phone Numbers" at bounding box center [520, 205] width 71 height 11
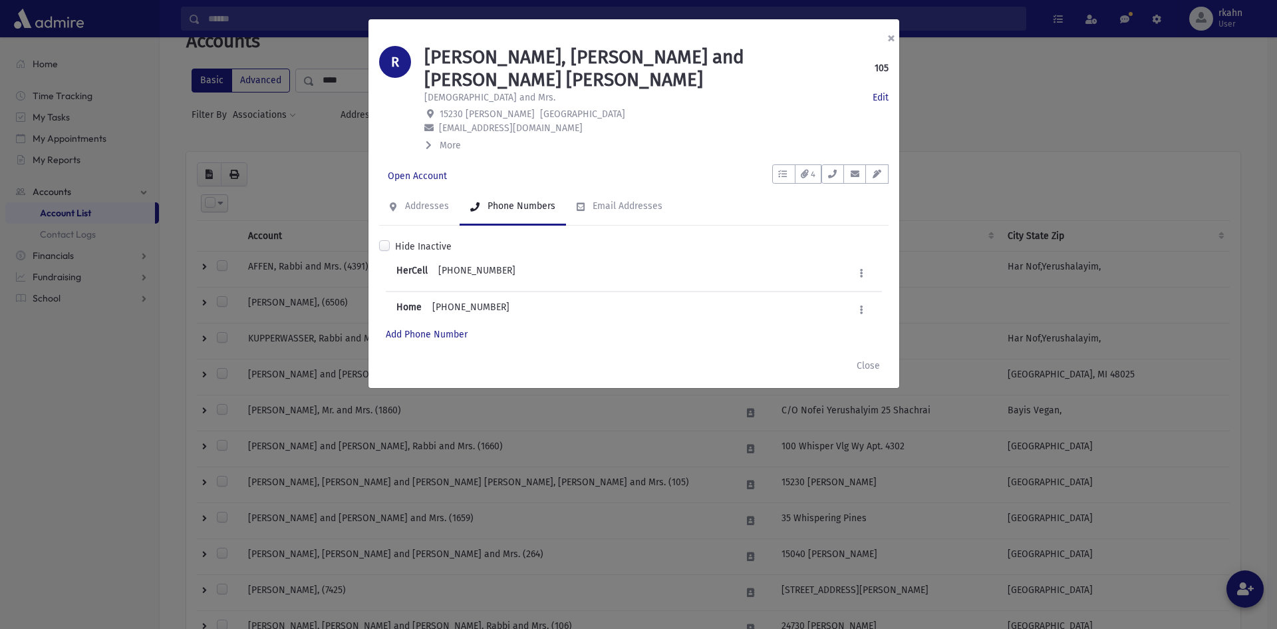
click at [893, 38] on button "×" at bounding box center [891, 37] width 29 height 37
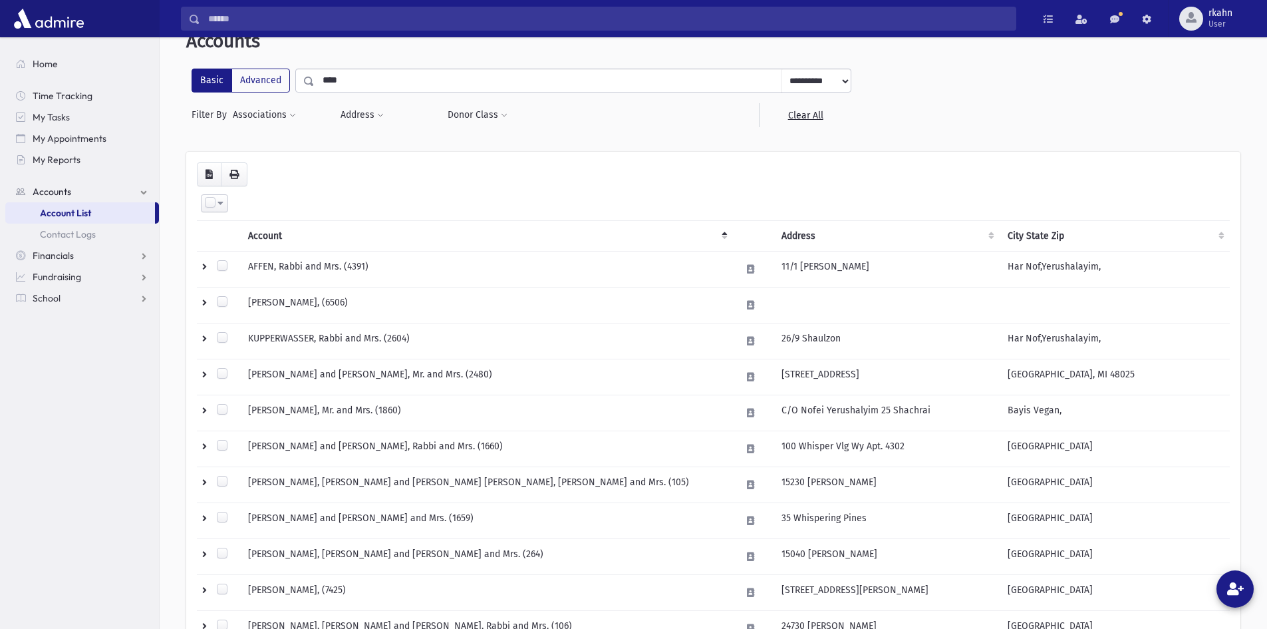
click at [0, 627] on section "Home Time Tracking My Tasks My Appointments My Reports Accounts Accounts Accoun…" at bounding box center [79, 332] width 159 height 591
